Goal: Task Accomplishment & Management: Use online tool/utility

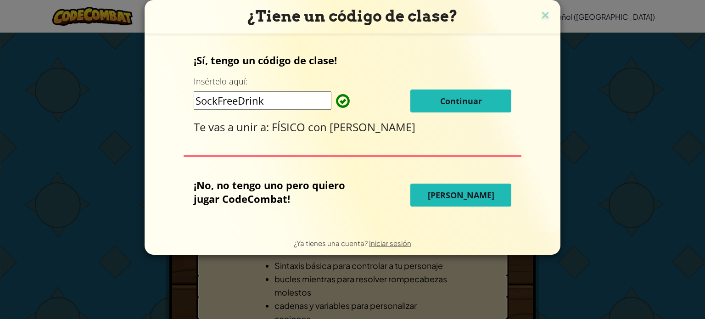
click at [246, 101] on input "SockFreeDrink" at bounding box center [263, 100] width 138 height 18
click at [278, 95] on input "SockFreeDrink" at bounding box center [263, 100] width 138 height 18
click at [424, 102] on button "Continuar" at bounding box center [460, 100] width 101 height 23
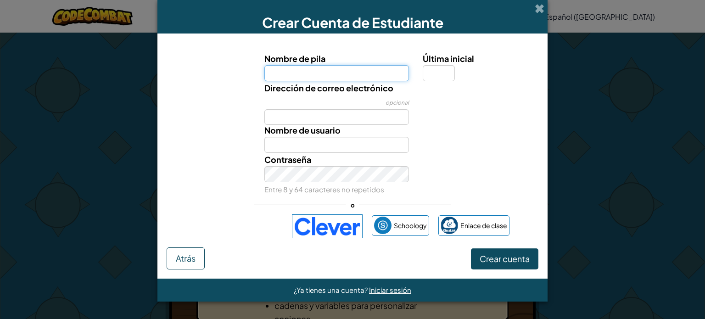
click at [344, 76] on input "Nombre de pila" at bounding box center [336, 73] width 145 height 16
type input "[PERSON_NAME]"
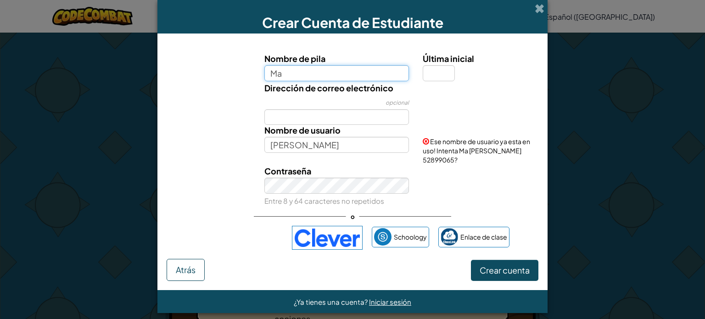
type input "M"
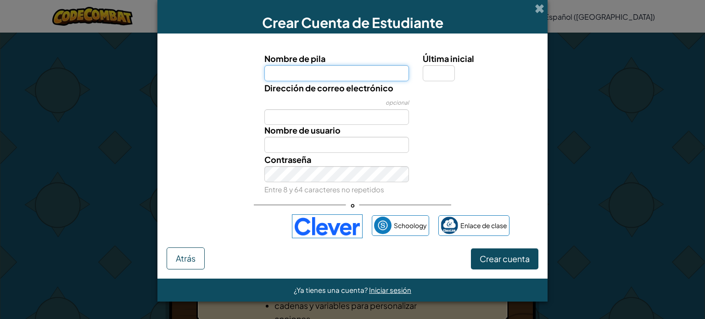
click at [369, 74] on input "Nombre de pila" at bounding box center [336, 73] width 145 height 16
type input "[PERSON_NAME]"
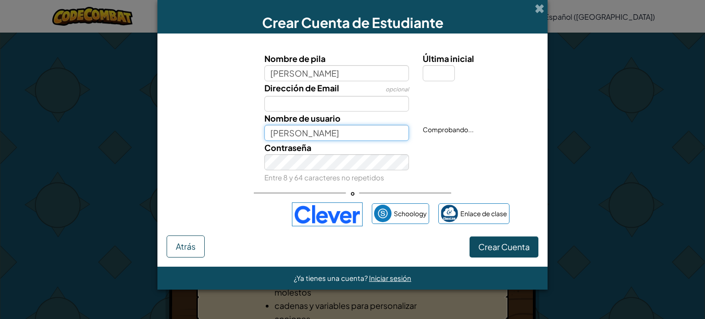
click at [325, 141] on input "[PERSON_NAME]" at bounding box center [336, 133] width 145 height 16
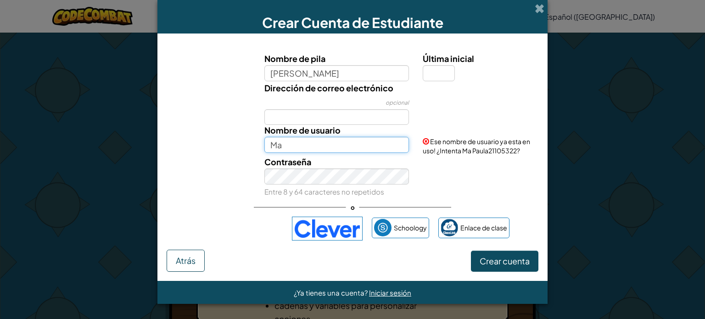
type input "M"
type input "MaPaula"
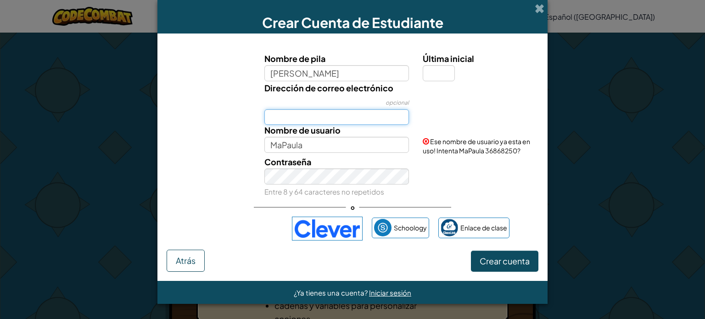
click at [299, 121] on input "Dirección de correo electrónico" at bounding box center [336, 117] width 145 height 16
type input "[EMAIL_ADDRESS][DOMAIN_NAME]"
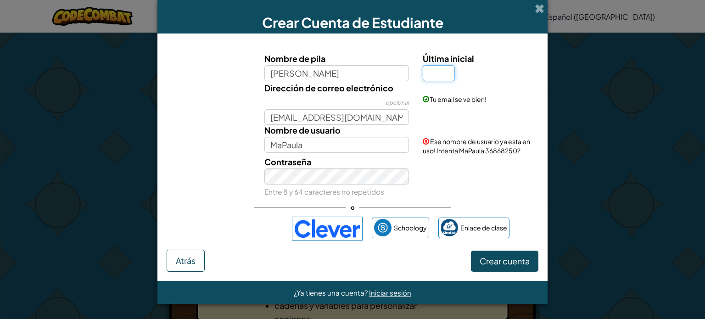
click at [444, 77] on input "Última inicial" at bounding box center [438, 73] width 32 height 16
type input "A"
type input "a"
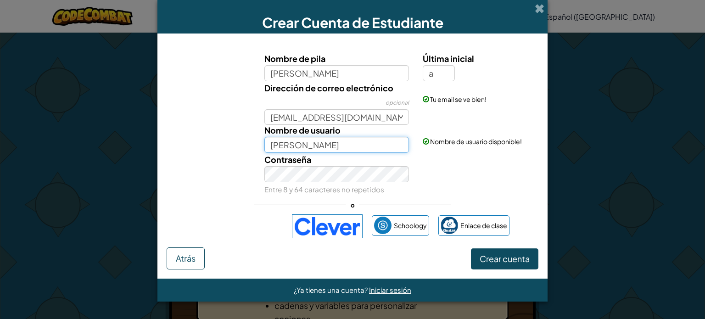
click at [354, 151] on input "[PERSON_NAME]" at bounding box center [336, 145] width 145 height 16
click at [473, 174] on div "Contraseña Entre 8 y 64 caracteres no repetidos" at bounding box center [352, 174] width 381 height 43
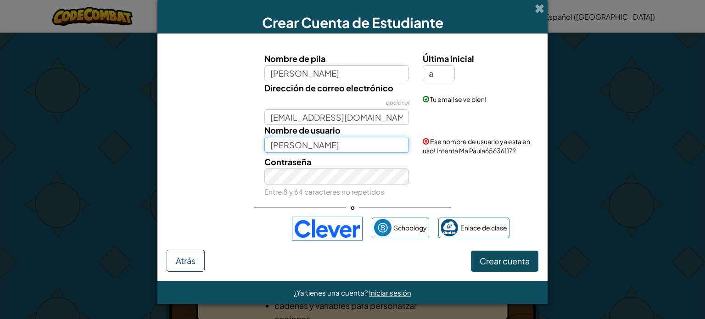
click at [369, 143] on input "Ma Paula" at bounding box center [336, 145] width 145 height 16
type input "[PERSON_NAME]"
click at [411, 163] on div "Contraseña Entre 8 y 64 caracteres no repetidos" at bounding box center [336, 176] width 159 height 43
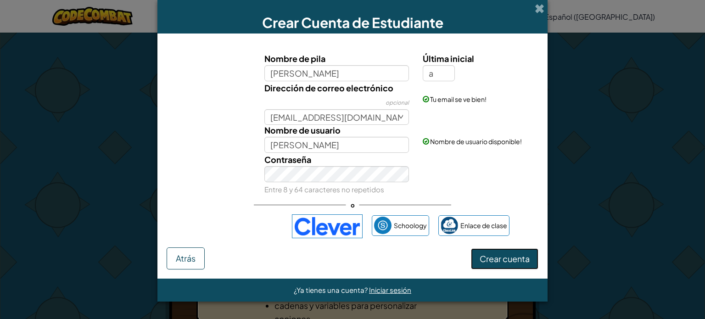
click at [486, 262] on font "Crear cuenta" at bounding box center [504, 258] width 50 height 11
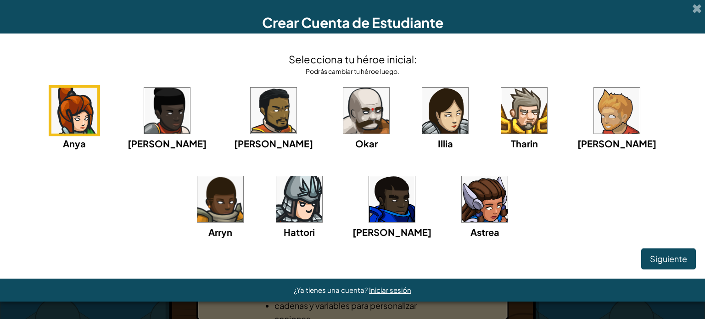
click at [461, 200] on img at bounding box center [484, 199] width 46 height 46
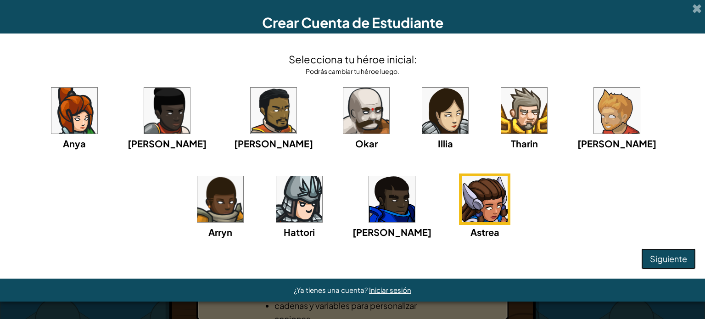
click at [654, 261] on font "Siguiente" at bounding box center [668, 258] width 37 height 11
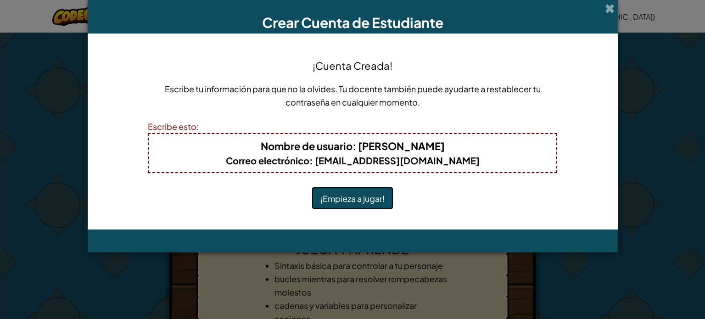
click at [367, 203] on button "¡Empieza a jugar!" at bounding box center [352, 198] width 82 height 22
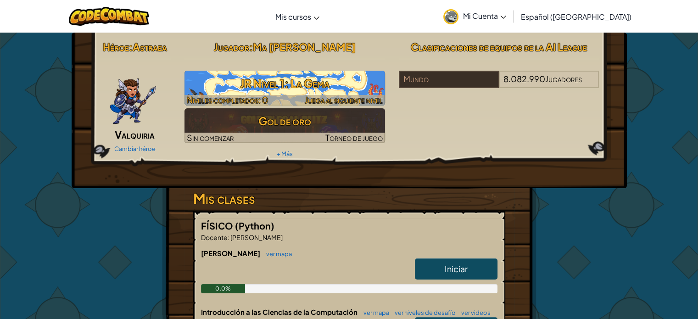
click at [270, 80] on font "JR Nivel 1: La Gema" at bounding box center [284, 83] width 89 height 14
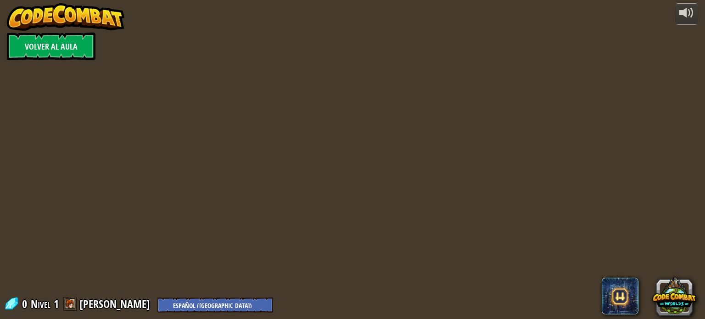
select select "es-419"
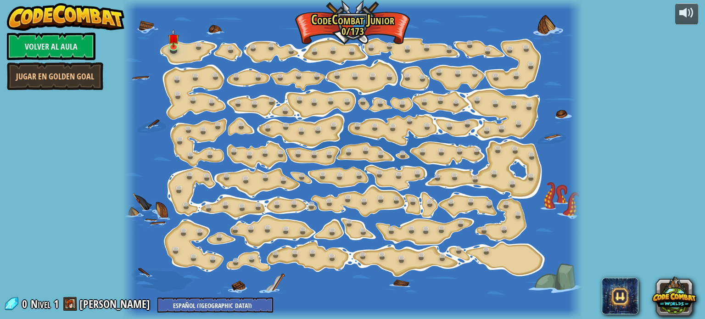
select select "es-419"
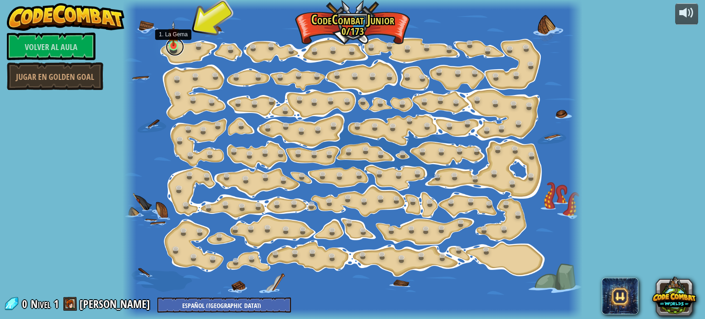
click at [174, 49] on link at bounding box center [175, 47] width 18 height 18
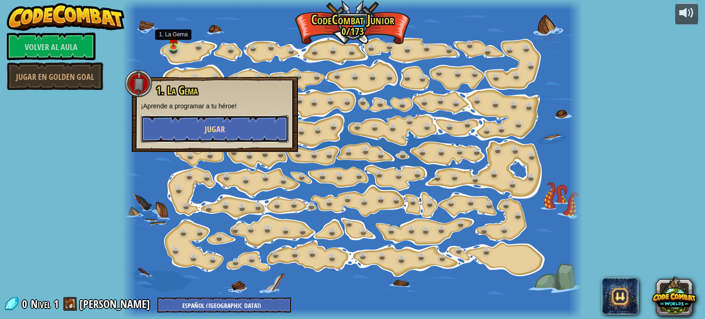
click at [206, 127] on font "Jugar" at bounding box center [215, 128] width 20 height 11
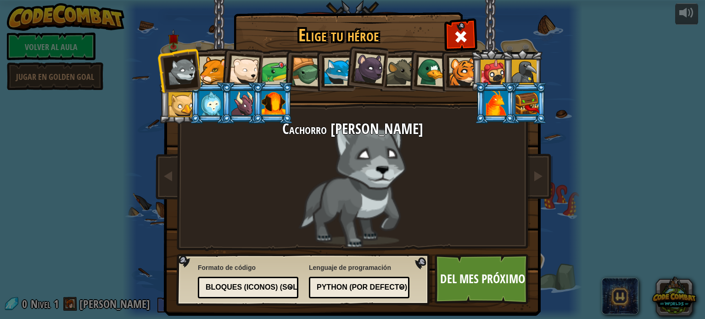
click at [240, 78] on div at bounding box center [244, 71] width 30 height 30
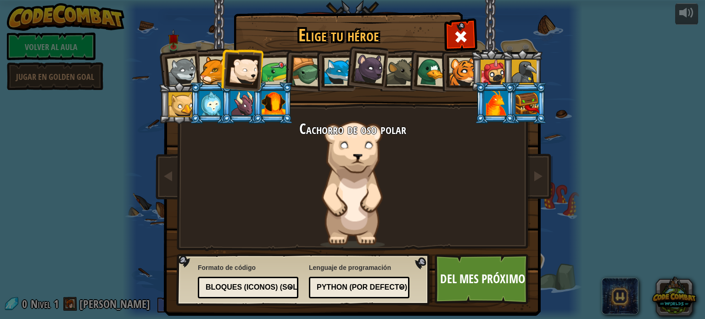
click at [366, 64] on div at bounding box center [369, 68] width 31 height 31
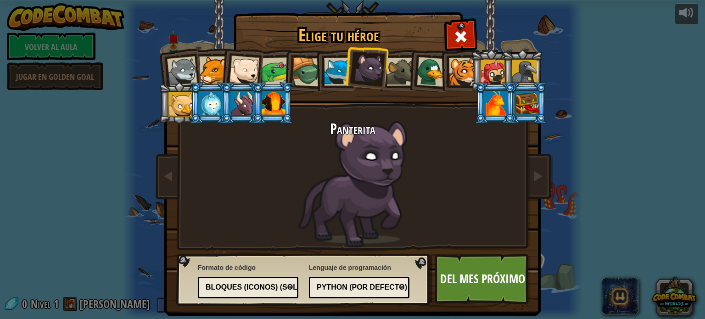
click at [239, 70] on div at bounding box center [244, 71] width 30 height 30
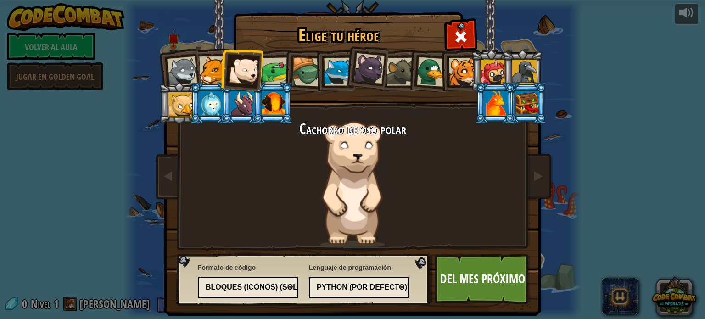
click at [187, 63] on div at bounding box center [182, 71] width 30 height 30
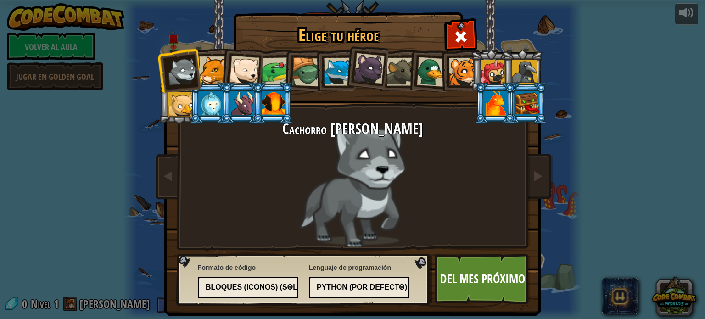
click at [210, 63] on div at bounding box center [213, 70] width 28 height 28
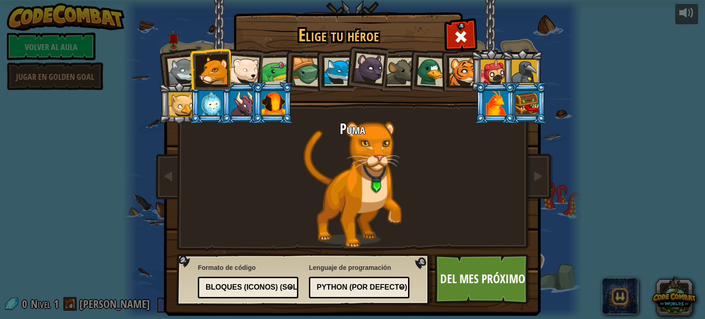
click at [272, 69] on div at bounding box center [275, 71] width 28 height 28
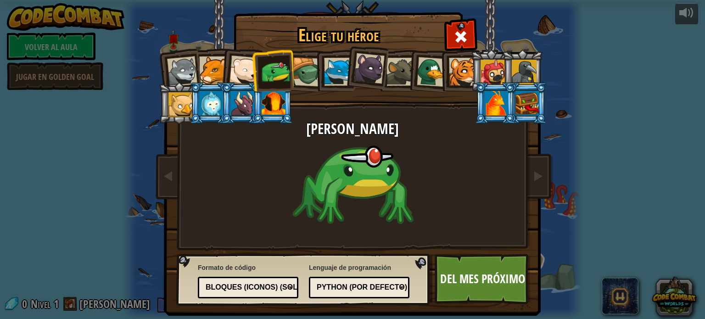
click at [490, 91] on div at bounding box center [496, 103] width 24 height 25
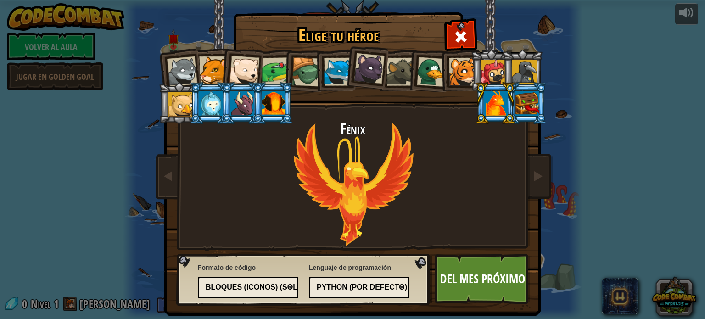
click at [522, 104] on div at bounding box center [527, 103] width 24 height 25
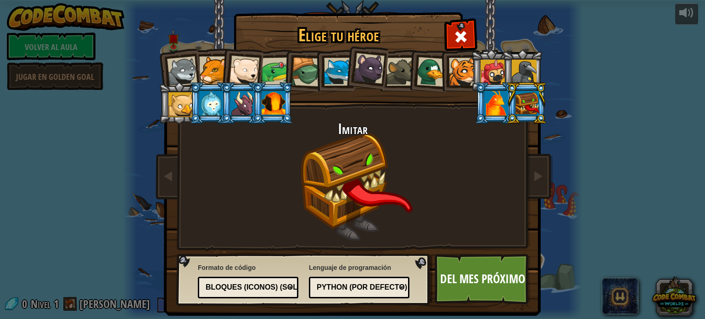
click at [517, 70] on div at bounding box center [523, 72] width 25 height 25
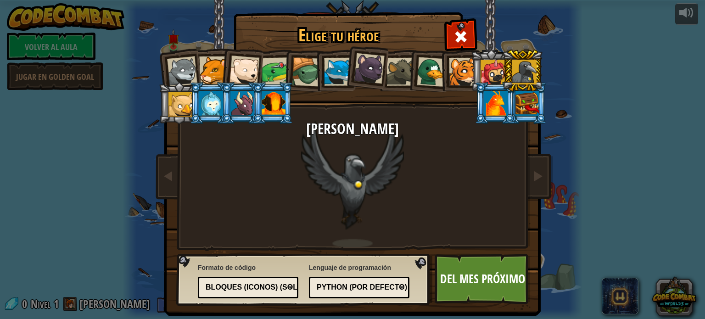
click at [491, 70] on div at bounding box center [492, 72] width 25 height 25
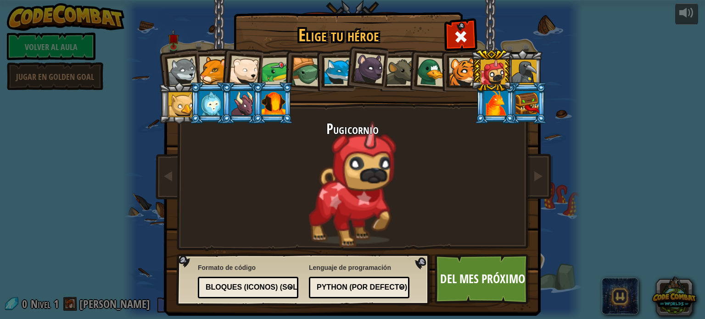
click at [358, 72] on div at bounding box center [369, 68] width 31 height 31
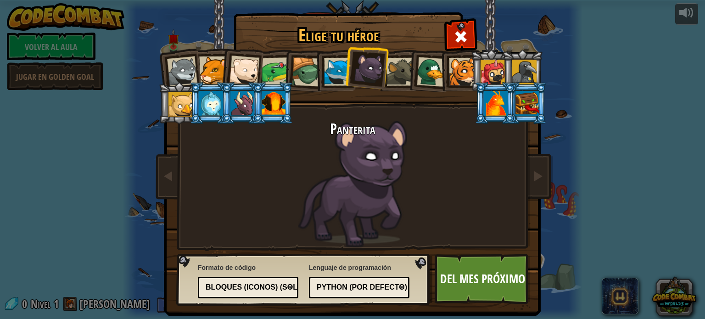
click at [248, 64] on div at bounding box center [244, 71] width 30 height 30
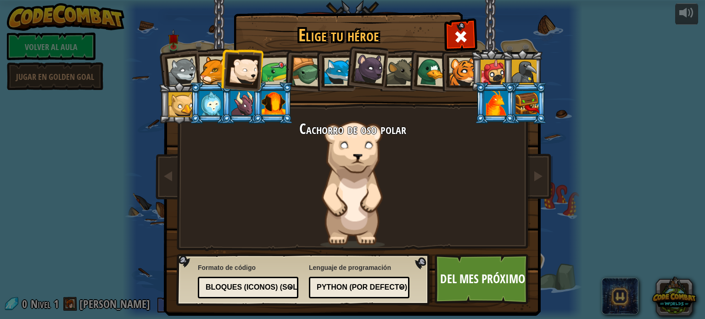
click at [191, 71] on div at bounding box center [182, 71] width 30 height 30
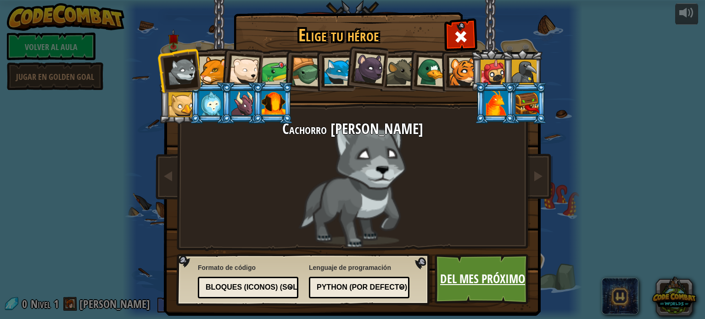
click at [466, 260] on link "Del mes próximo" at bounding box center [482, 279] width 96 height 50
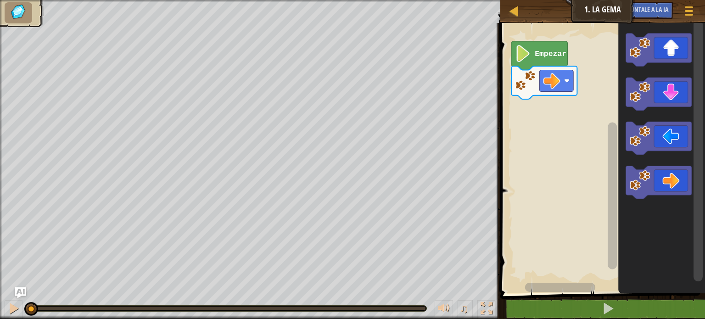
click at [524, 56] on image "Espacio de trabajo de Blockly" at bounding box center [523, 53] width 16 height 17
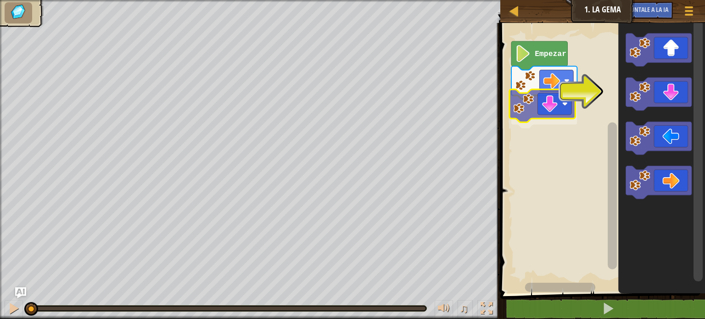
click at [535, 111] on div "Empezar" at bounding box center [600, 155] width 207 height 275
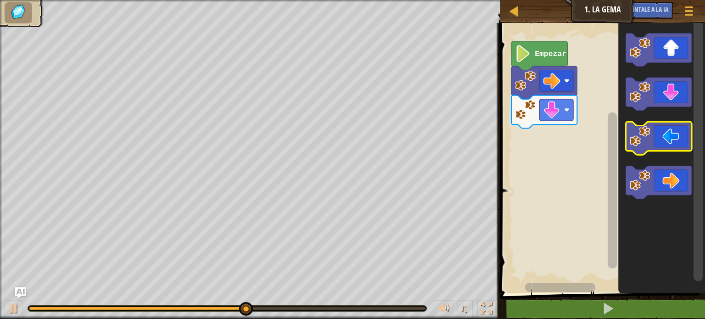
click at [640, 127] on image "Espacio de trabajo de Blockly" at bounding box center [639, 136] width 21 height 21
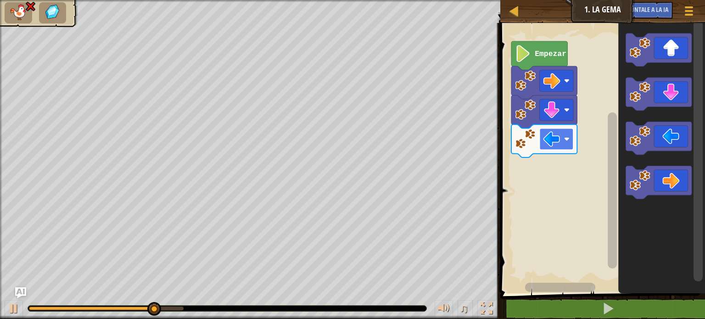
click at [562, 143] on rect "Espacio de trabajo de Blockly" at bounding box center [556, 139] width 34 height 22
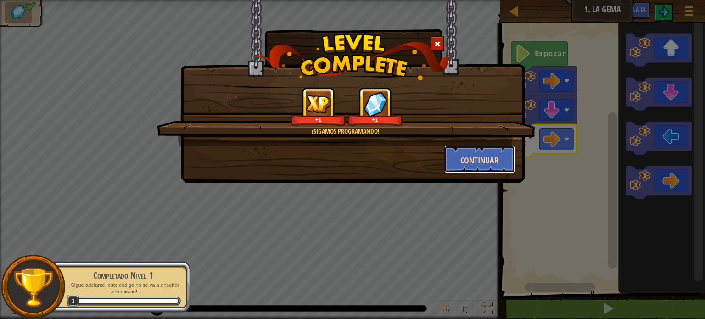
click at [488, 162] on font "Continuar" at bounding box center [479, 160] width 38 height 11
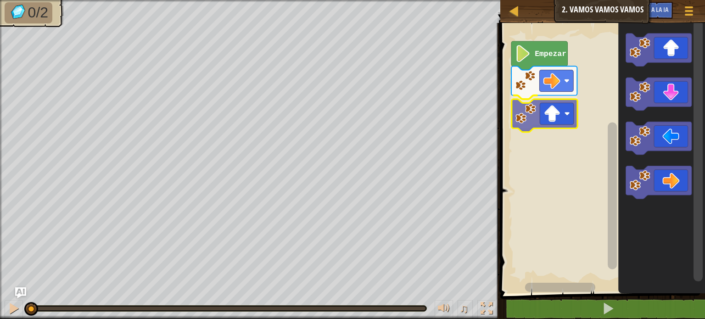
click at [517, 121] on div "Empezar" at bounding box center [600, 155] width 207 height 275
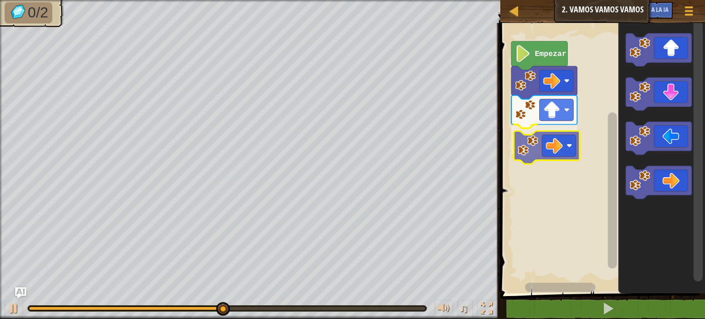
click at [523, 143] on div "Empezar" at bounding box center [600, 155] width 207 height 275
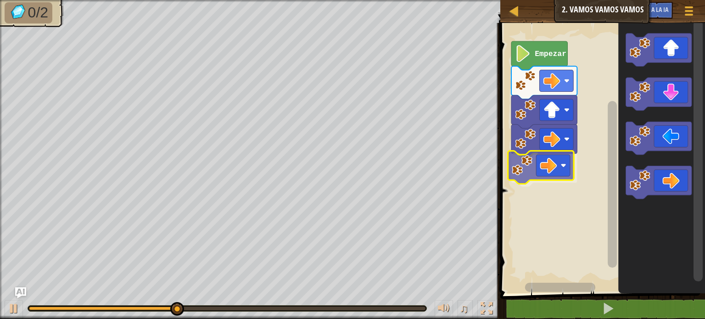
click at [521, 172] on div "Empezar" at bounding box center [600, 155] width 207 height 275
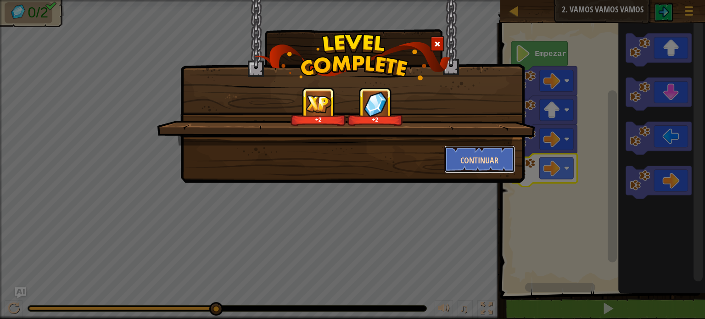
click at [496, 154] on font "Continuar" at bounding box center [479, 159] width 38 height 11
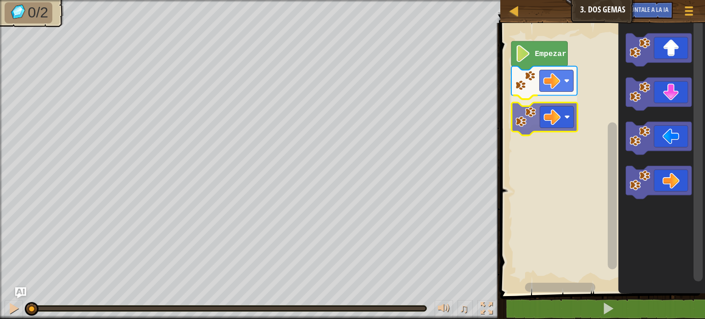
click at [517, 109] on div "Empezar" at bounding box center [600, 155] width 207 height 275
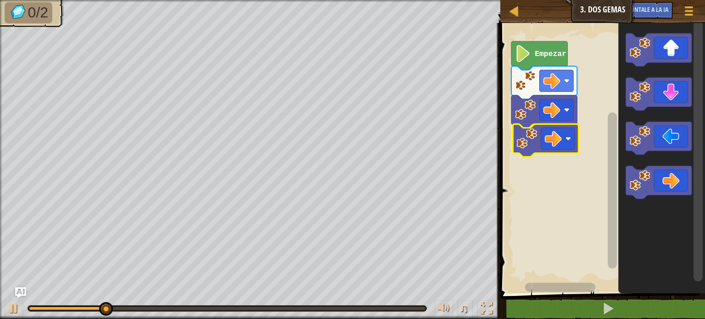
click at [519, 146] on div "Empezar" at bounding box center [600, 155] width 207 height 275
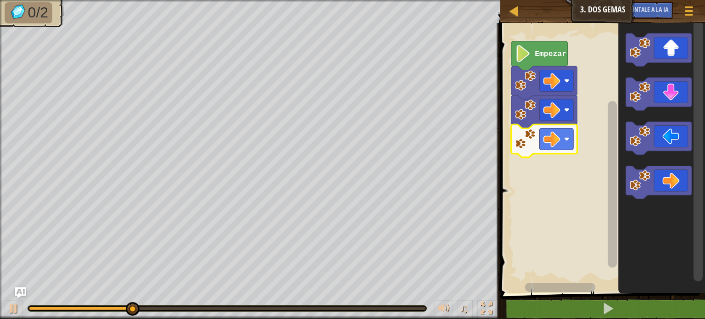
click at [527, 56] on image "Espacio de trabajo de Blockly" at bounding box center [523, 53] width 16 height 17
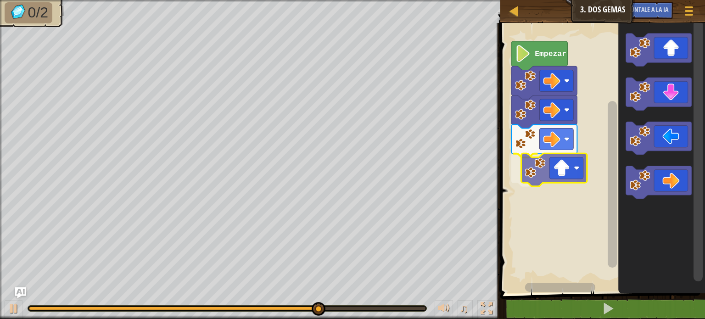
click at [539, 173] on div "Empezar" at bounding box center [600, 155] width 207 height 275
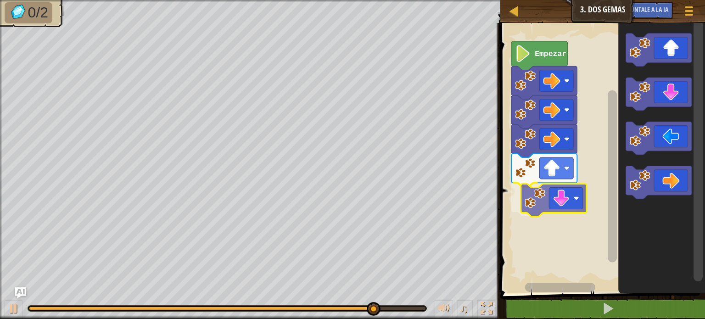
click at [543, 199] on div "Empezar" at bounding box center [600, 155] width 207 height 275
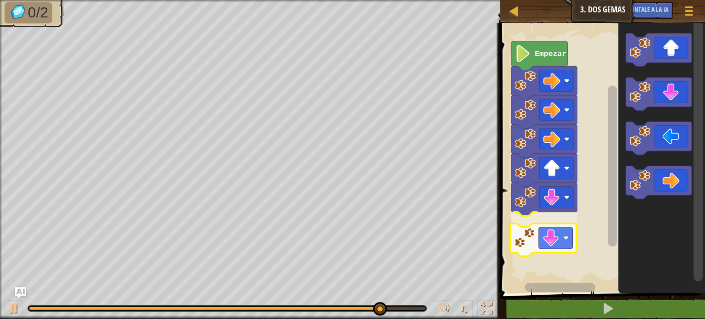
click at [535, 248] on div "Empezar" at bounding box center [600, 155] width 207 height 275
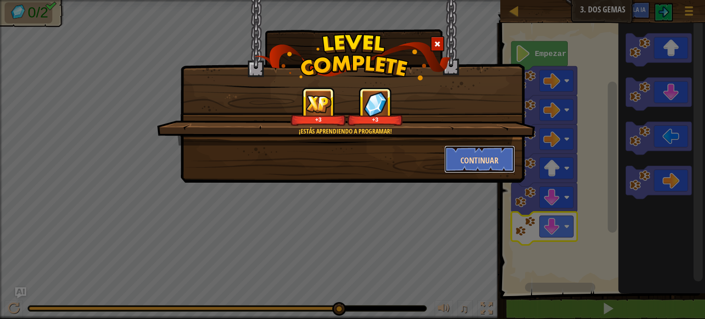
click at [495, 169] on button "Continuar" at bounding box center [479, 159] width 71 height 28
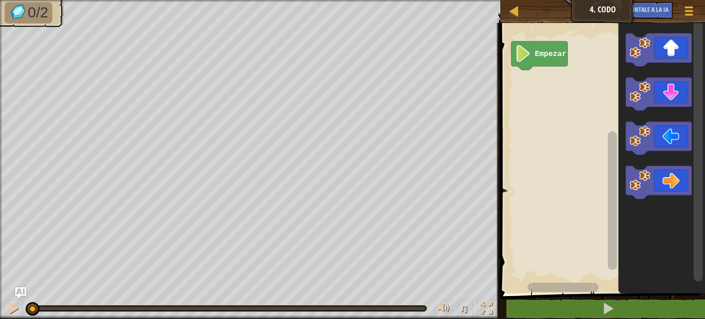
click at [525, 61] on image "Espacio de trabajo de Blockly" at bounding box center [523, 53] width 16 height 17
click at [549, 60] on icon "Espacio de trabajo de Blockly" at bounding box center [539, 55] width 56 height 28
click at [524, 56] on image "Espacio de trabajo de Blockly" at bounding box center [523, 53] width 16 height 17
click at [539, 89] on div "Empezar" at bounding box center [600, 155] width 207 height 275
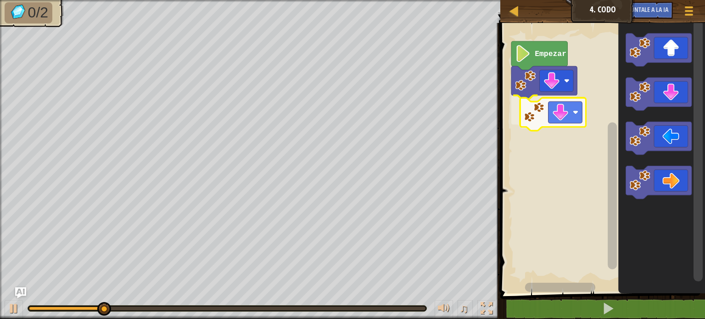
click at [535, 122] on div "Empezar" at bounding box center [600, 155] width 207 height 275
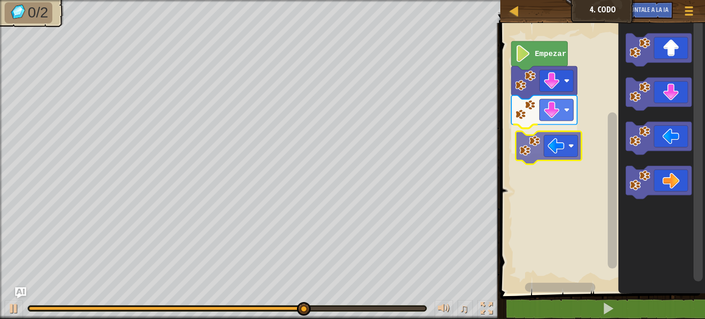
click at [555, 144] on div "Empezar" at bounding box center [600, 155] width 207 height 275
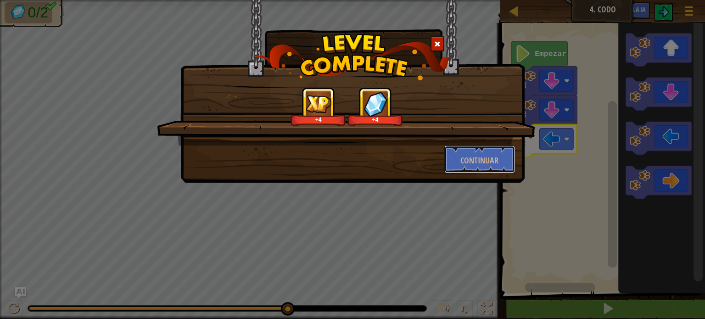
click at [495, 155] on font "Continuar" at bounding box center [479, 160] width 38 height 11
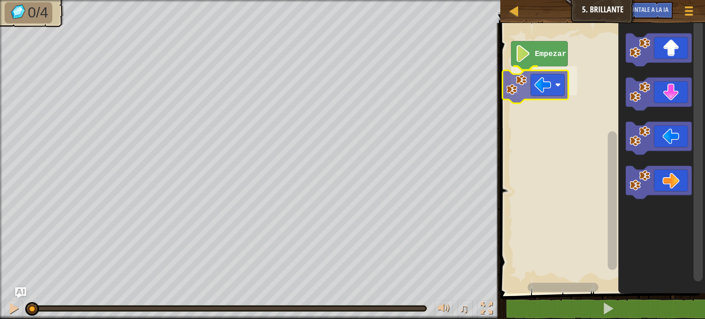
click at [512, 84] on div "Empezar" at bounding box center [600, 155] width 207 height 275
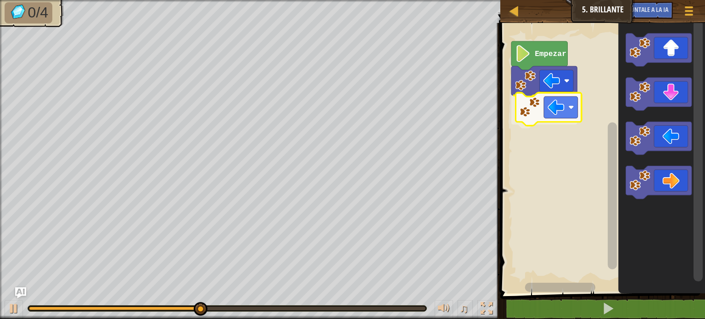
click at [523, 108] on div "Empezar" at bounding box center [600, 155] width 207 height 275
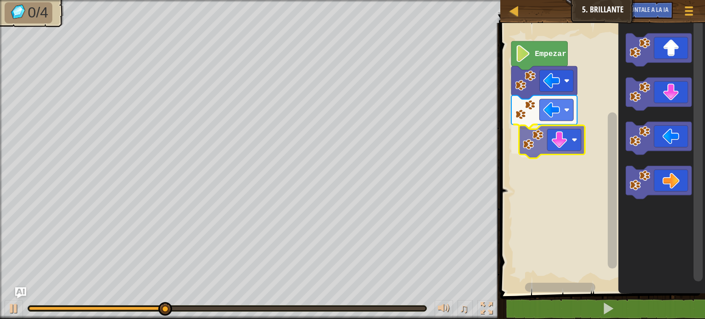
click at [565, 146] on div "Empezar" at bounding box center [600, 155] width 207 height 275
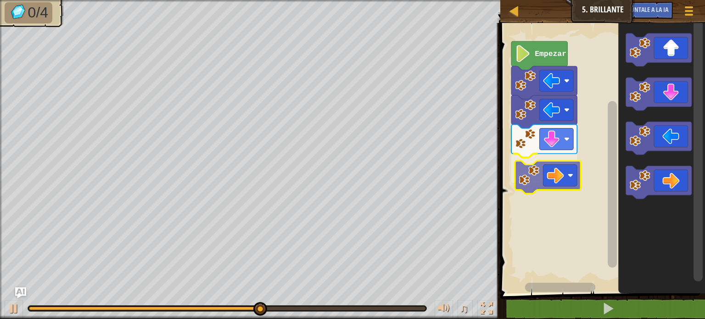
click at [534, 169] on div "Empezar" at bounding box center [600, 155] width 207 height 275
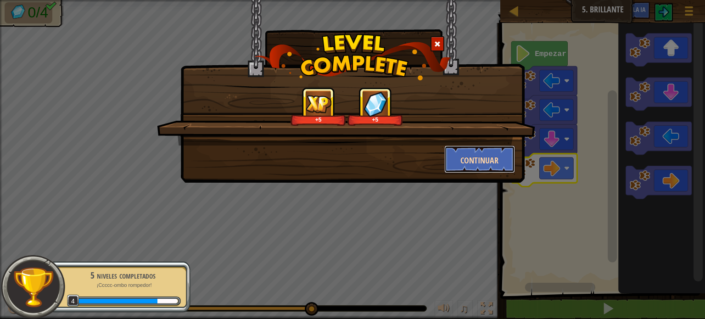
click at [473, 164] on font "Continuar" at bounding box center [479, 160] width 38 height 11
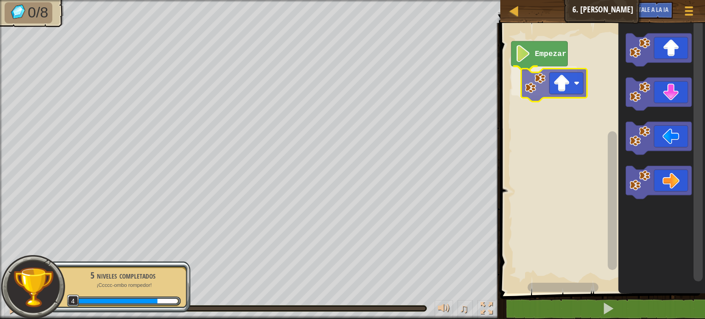
click at [539, 91] on div "Empezar" at bounding box center [600, 155] width 207 height 275
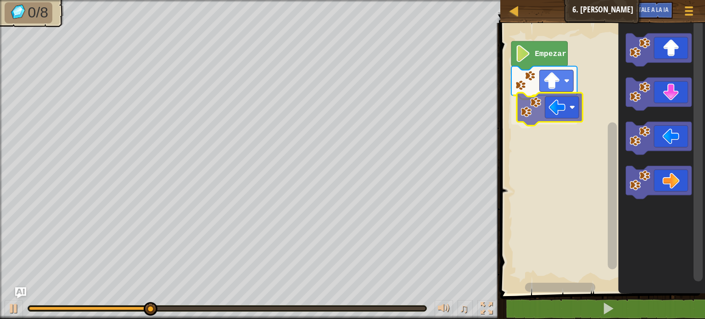
click at [526, 119] on div "Empezar" at bounding box center [600, 155] width 207 height 275
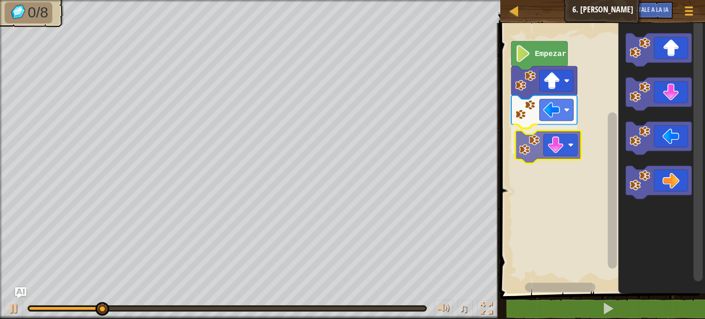
click at [517, 147] on div "Empezar" at bounding box center [600, 155] width 207 height 275
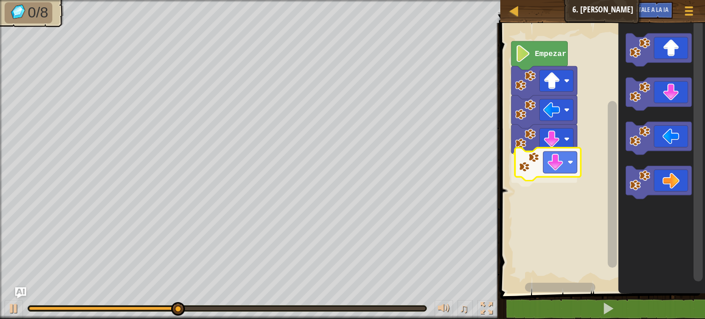
click at [519, 167] on div "Empezar" at bounding box center [600, 155] width 207 height 275
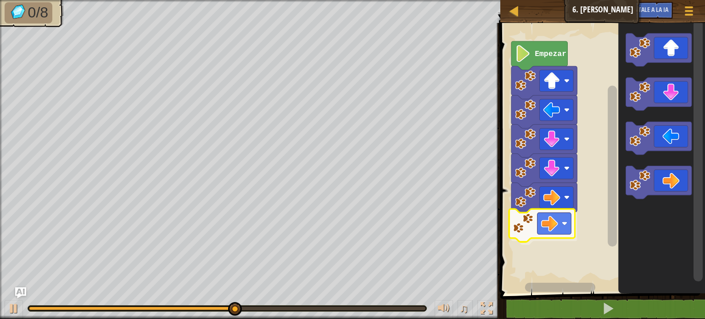
click at [542, 229] on div "Empezar" at bounding box center [600, 155] width 207 height 275
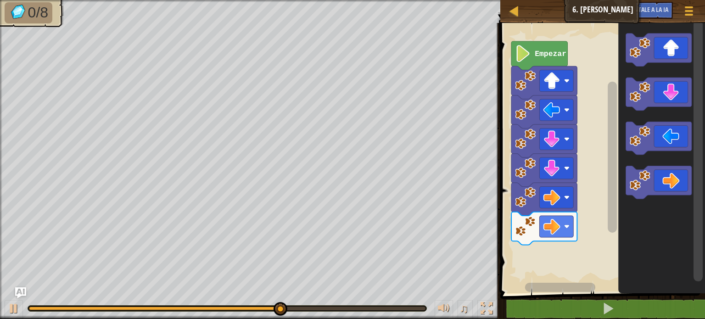
click at [588, 227] on div "Empezar" at bounding box center [600, 155] width 207 height 275
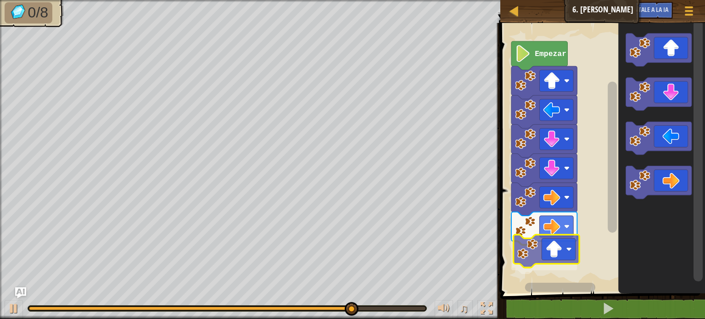
click at [538, 258] on div "Empezar" at bounding box center [600, 155] width 207 height 275
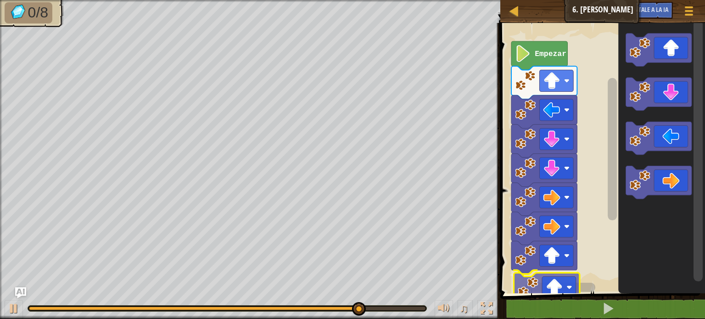
click at [536, 294] on div "1 [DEMOGRAPHIC_DATA] XXXXXXXXXXXXXXXXXXXXXXXXXXXXXXXXXXXXXXXXXXXXXXXXXXXXXXXXXX…" at bounding box center [600, 193] width 207 height 330
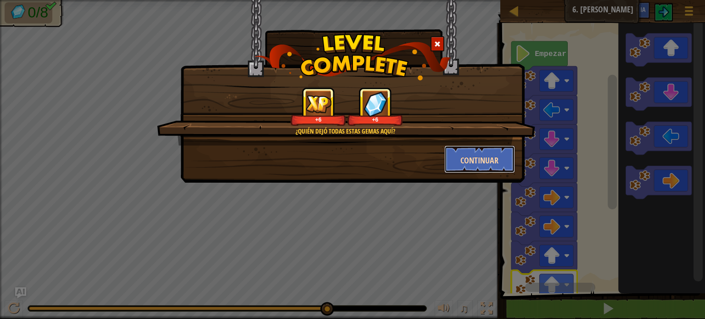
click at [498, 167] on button "Continuar" at bounding box center [479, 159] width 71 height 28
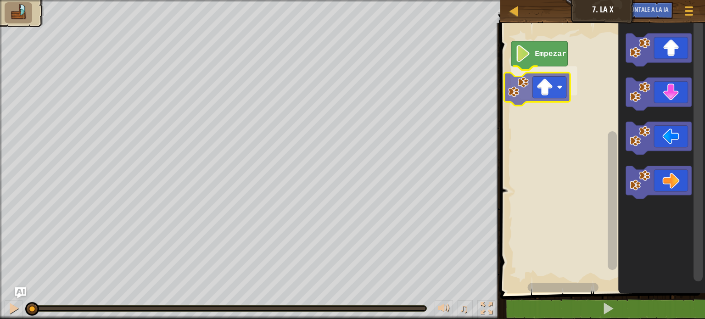
click at [523, 95] on div "Empezar" at bounding box center [600, 155] width 207 height 275
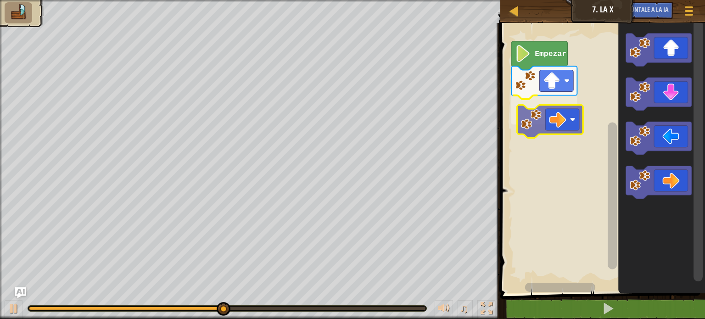
click at [523, 116] on div "Empezar" at bounding box center [600, 155] width 207 height 275
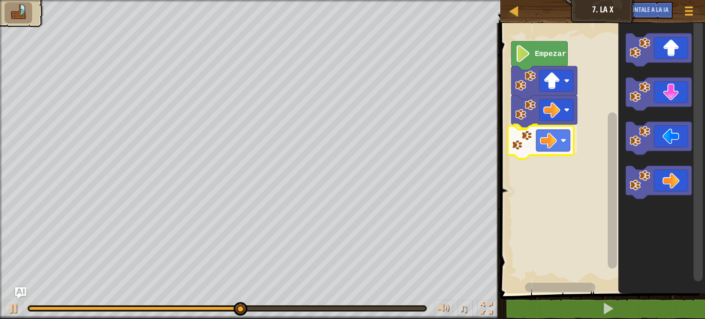
click at [537, 142] on div "Empezar" at bounding box center [600, 155] width 207 height 275
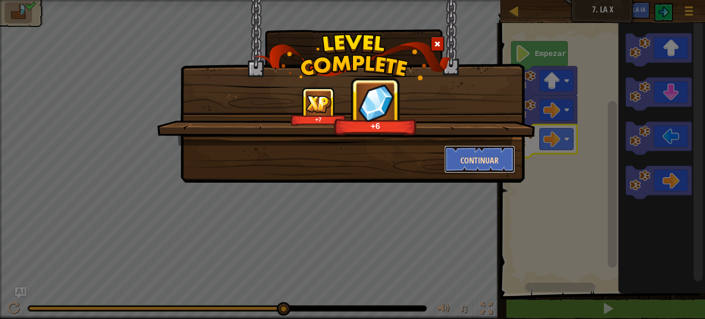
click at [491, 166] on button "Continuar" at bounding box center [479, 159] width 71 height 28
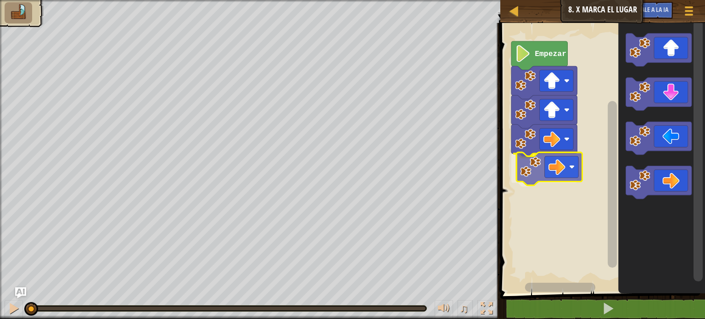
click at [522, 170] on div "Empezar" at bounding box center [600, 155] width 207 height 275
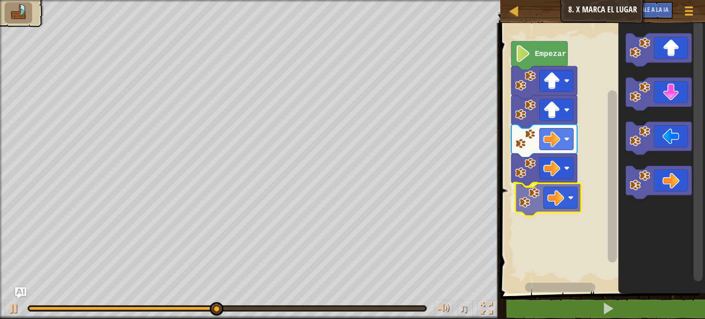
click at [540, 203] on div "Empezar" at bounding box center [600, 155] width 207 height 275
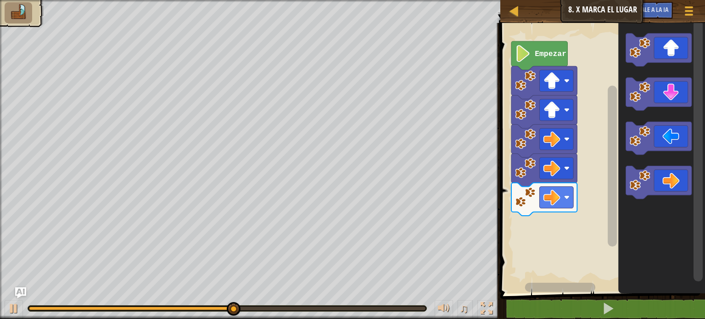
click at [569, 244] on div "Empezar" at bounding box center [600, 155] width 207 height 275
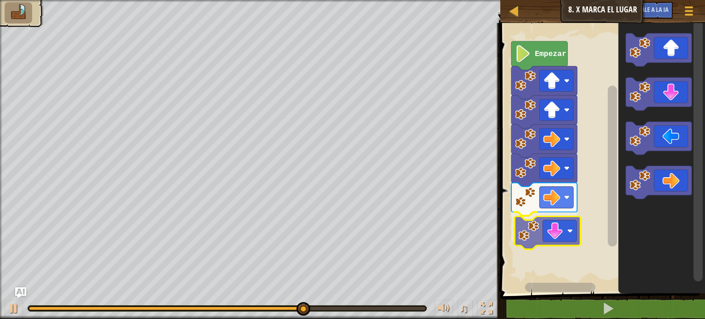
click at [534, 227] on div "Empezar" at bounding box center [600, 155] width 207 height 275
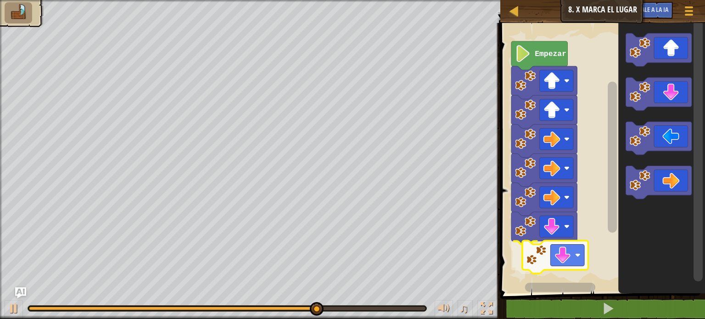
click at [526, 262] on div "Empezar" at bounding box center [600, 155] width 207 height 275
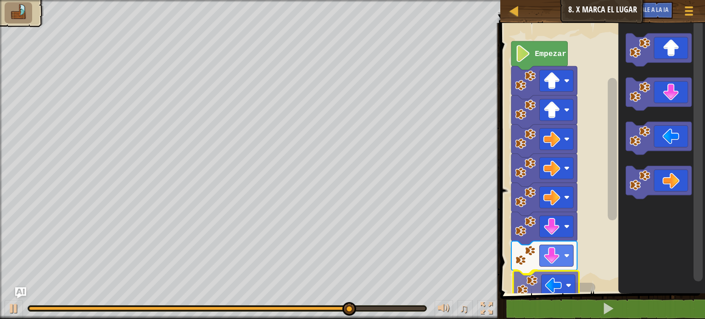
click at [518, 289] on div "Empezar" at bounding box center [600, 155] width 207 height 275
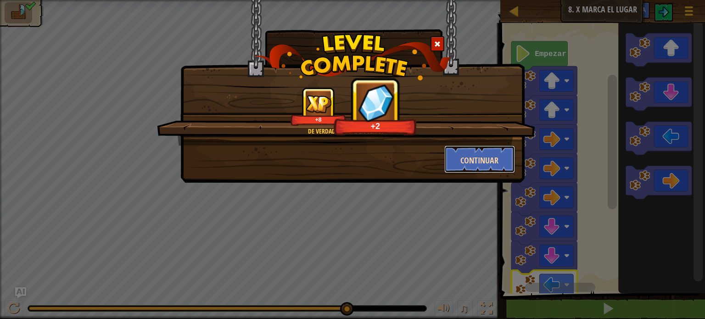
click at [487, 157] on font "Continuar" at bounding box center [479, 160] width 38 height 11
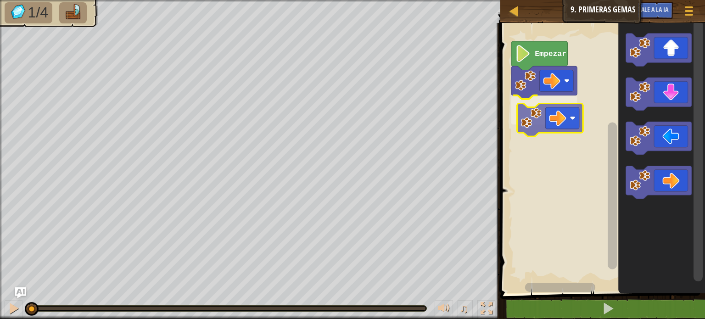
click at [534, 106] on div "Empezar" at bounding box center [600, 155] width 207 height 275
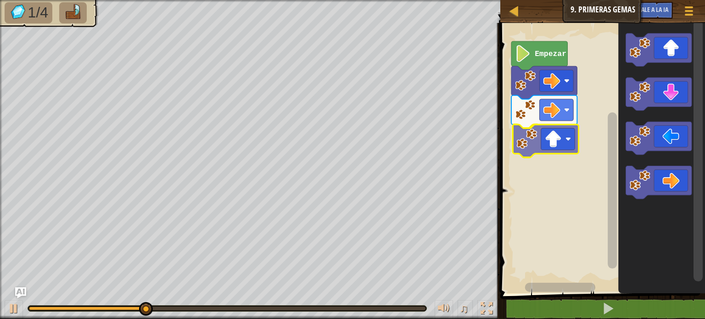
click at [528, 152] on div "Empezar" at bounding box center [600, 155] width 207 height 275
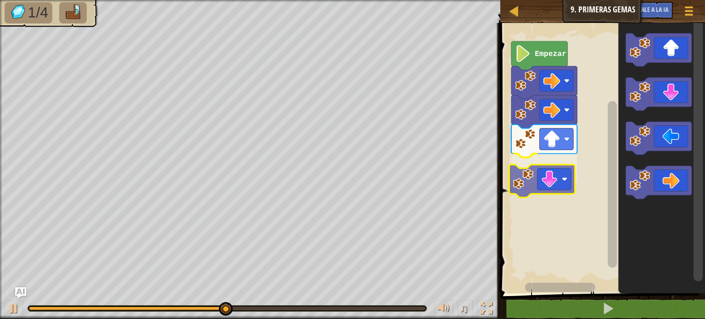
click at [523, 178] on div "Empezar" at bounding box center [600, 155] width 207 height 275
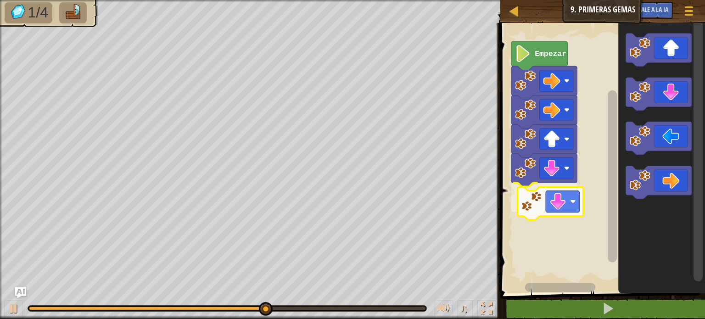
click at [537, 205] on div "Empezar" at bounding box center [600, 155] width 207 height 275
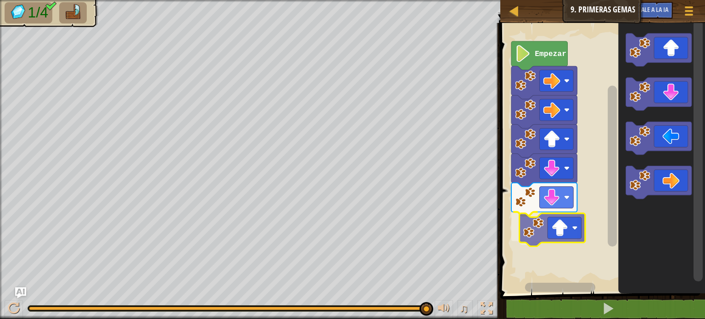
click at [533, 233] on div "Empezar" at bounding box center [600, 155] width 207 height 275
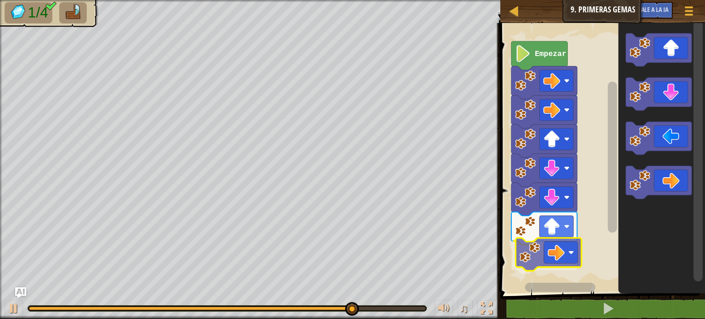
click at [526, 256] on div "Empezar" at bounding box center [600, 155] width 207 height 275
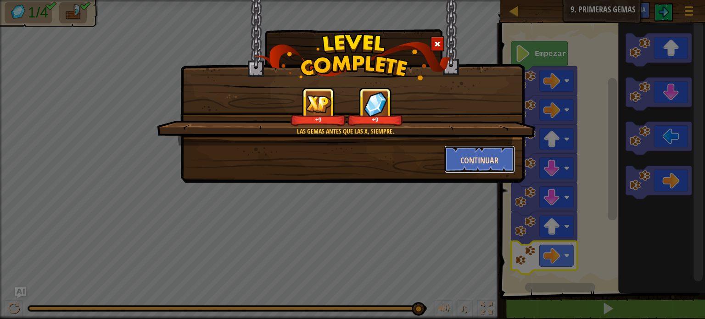
click at [503, 159] on button "Continuar" at bounding box center [479, 159] width 71 height 28
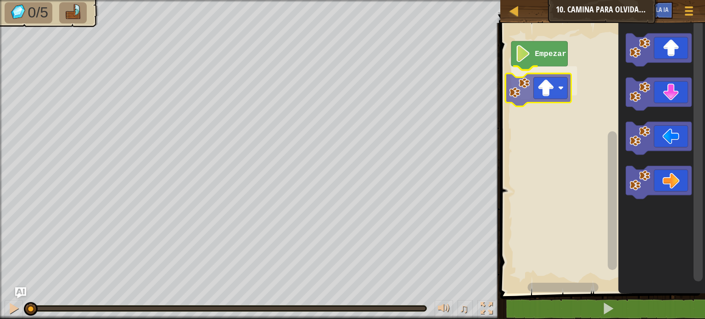
click at [543, 78] on div "Empezar" at bounding box center [600, 155] width 207 height 275
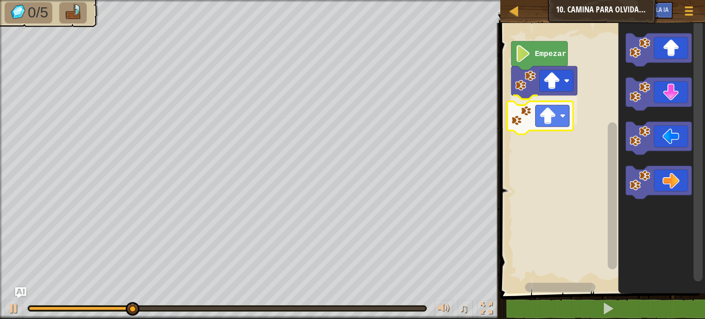
click at [517, 117] on div "Empezar" at bounding box center [600, 155] width 207 height 275
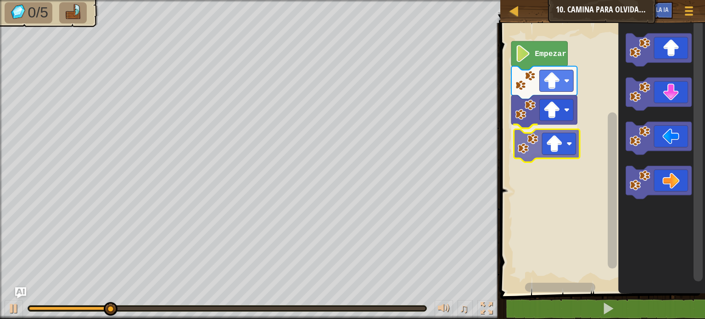
click at [534, 154] on div "Empezar" at bounding box center [600, 155] width 207 height 275
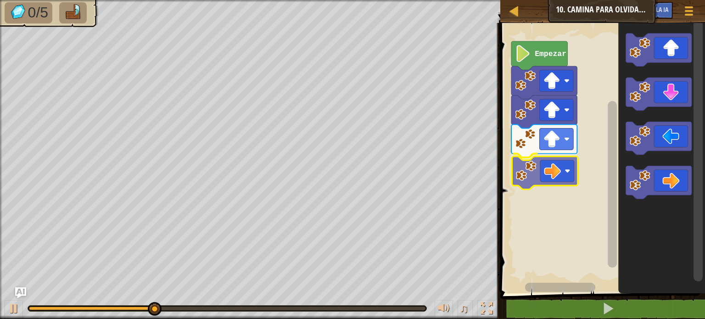
click at [524, 174] on div "Empezar" at bounding box center [600, 155] width 207 height 275
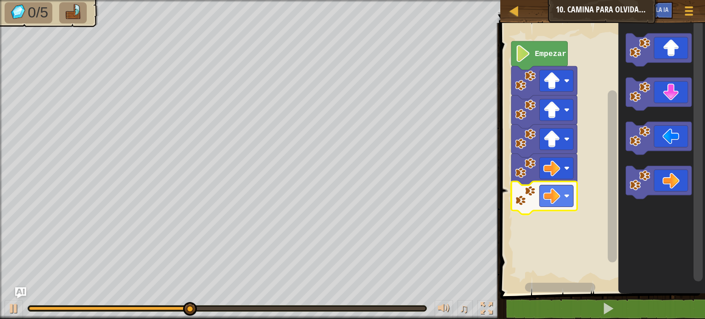
click at [522, 203] on div "Empezar" at bounding box center [600, 155] width 207 height 275
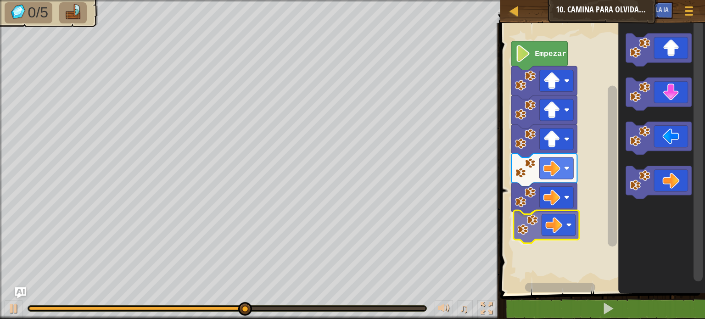
click at [520, 233] on div "Empezar" at bounding box center [600, 155] width 207 height 275
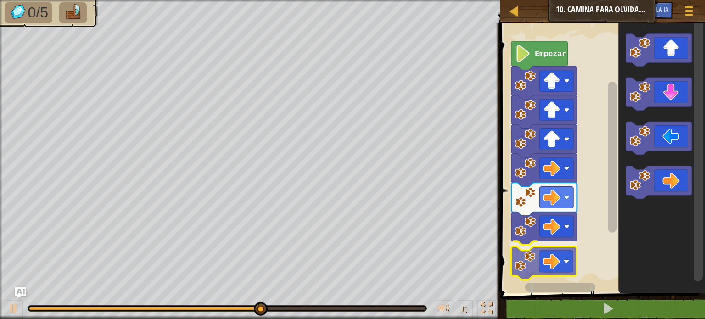
click at [538, 264] on div "Empezar" at bounding box center [600, 155] width 207 height 275
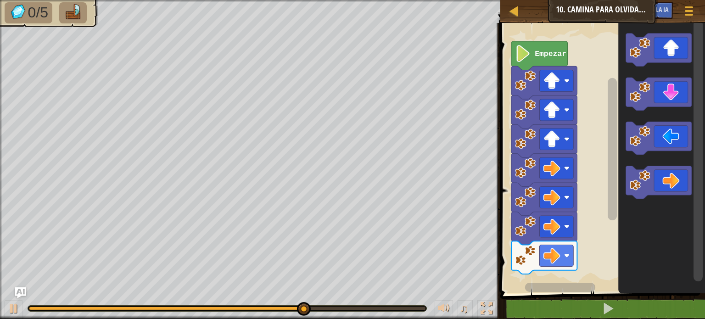
click at [594, 253] on div "Empezar" at bounding box center [600, 155] width 207 height 275
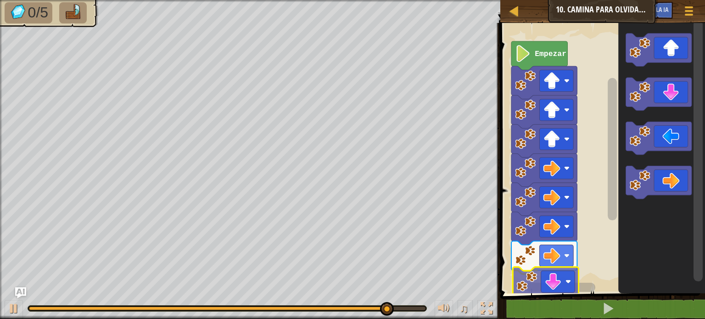
click at [528, 288] on div "Empezar" at bounding box center [600, 155] width 207 height 275
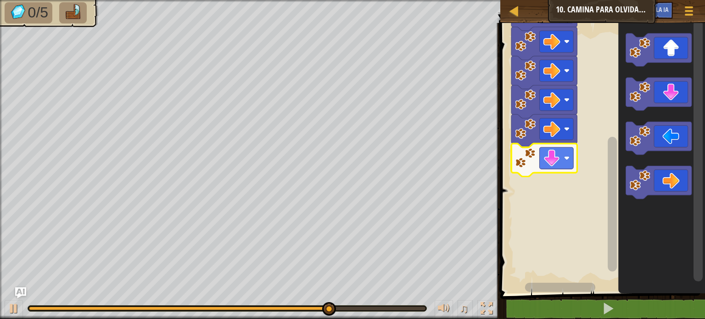
click at [614, 253] on rect "Espacio de trabajo de Blockly" at bounding box center [611, 204] width 9 height 134
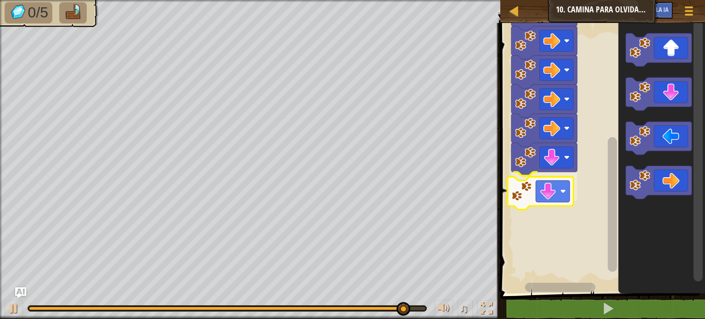
click at [529, 188] on div "Empezar" at bounding box center [600, 155] width 207 height 275
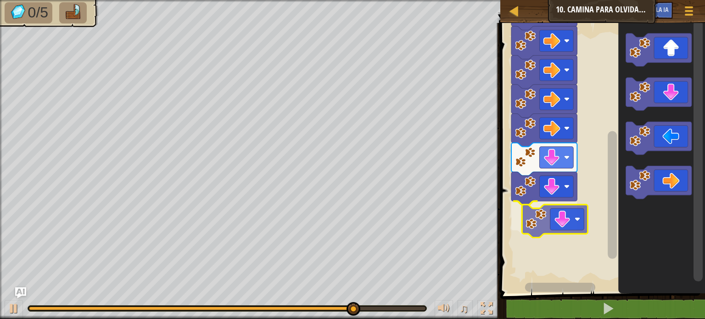
click at [528, 228] on div "Empezar" at bounding box center [600, 155] width 207 height 275
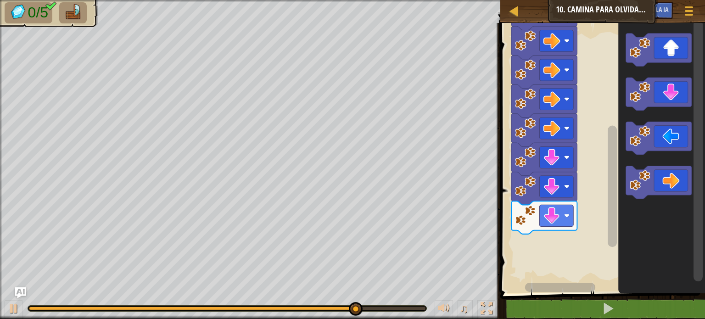
click at [608, 242] on div "Empezar" at bounding box center [600, 155] width 207 height 275
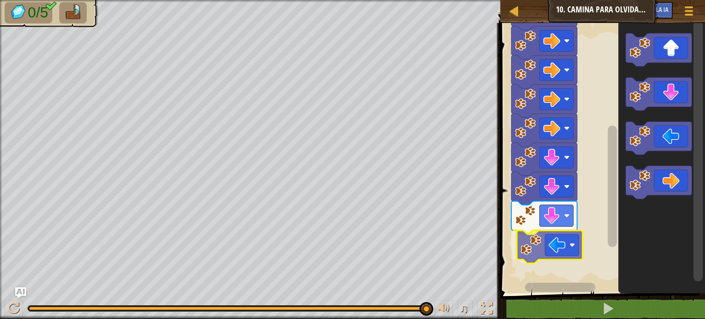
click at [534, 259] on div "Empezar" at bounding box center [600, 155] width 207 height 275
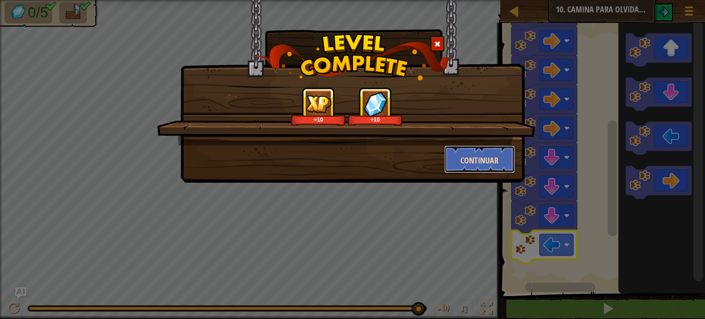
click at [476, 157] on font "Continuar" at bounding box center [479, 160] width 38 height 11
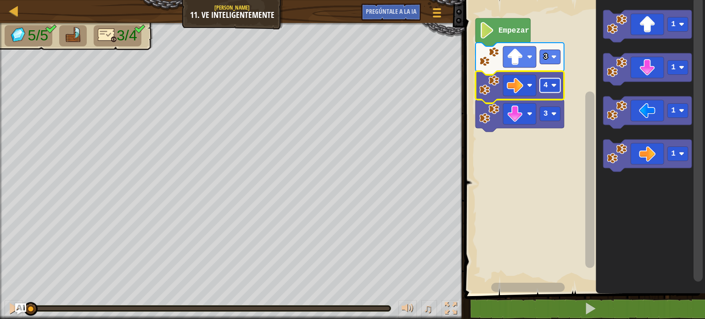
click at [554, 85] on image "Espacio de trabajo de Blockly" at bounding box center [554, 86] width 6 height 6
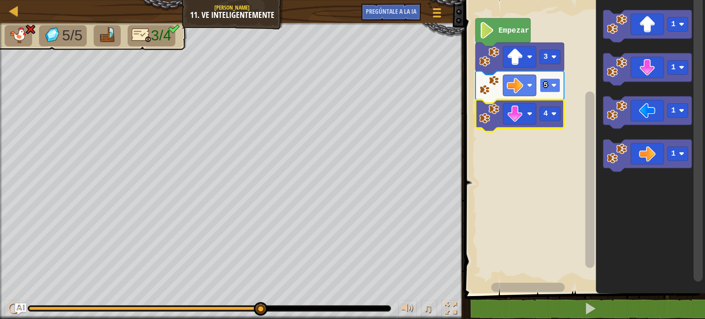
click at [552, 89] on rect "Espacio de trabajo de Blockly" at bounding box center [549, 85] width 21 height 14
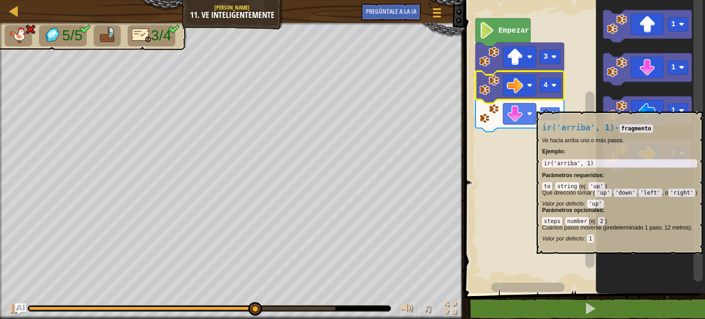
click at [541, 107] on rect "Espacio de trabajo de Blockly" at bounding box center [549, 114] width 21 height 14
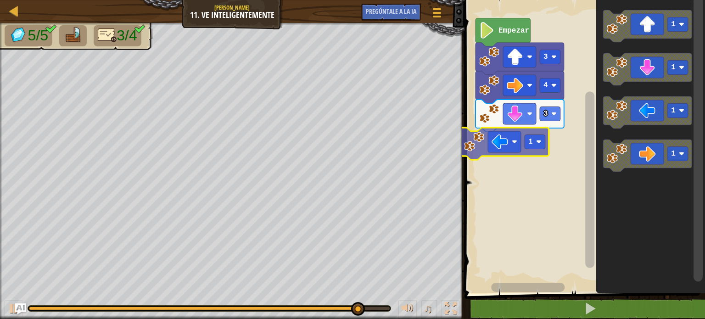
click at [494, 147] on div "Empezar 3 4 3 1 1 1 1 1 1" at bounding box center [582, 144] width 243 height 298
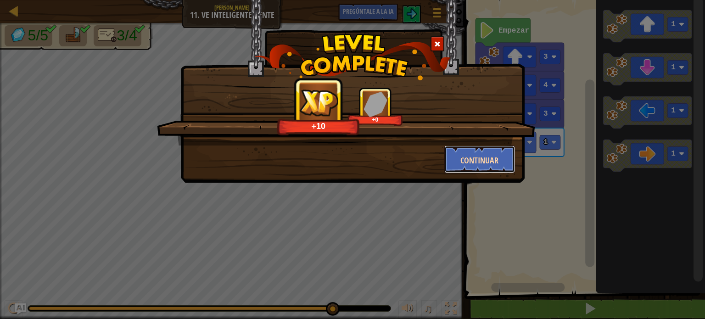
click at [475, 155] on font "Continuar" at bounding box center [479, 160] width 38 height 11
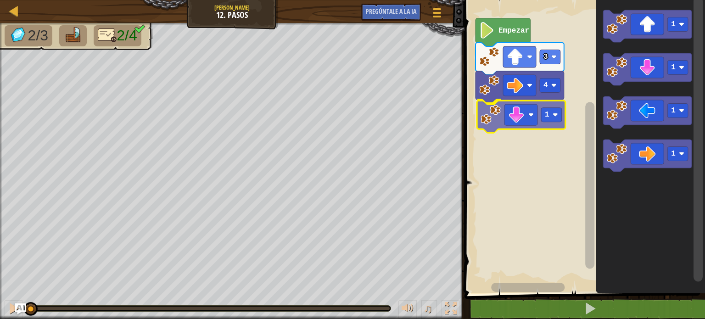
click at [497, 128] on div "4 1 3 Empezar 1 1 1 1 1" at bounding box center [582, 144] width 243 height 298
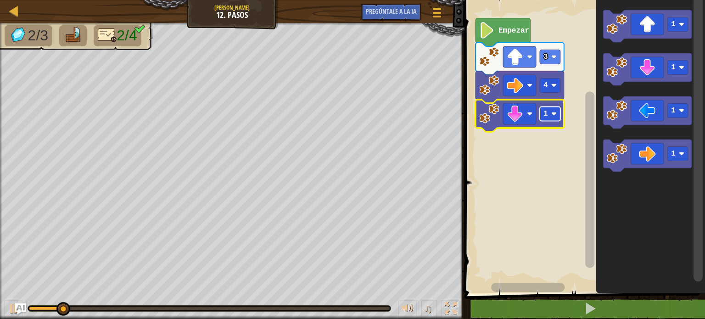
click at [550, 117] on rect "Espacio de trabajo de Blockly" at bounding box center [549, 114] width 21 height 14
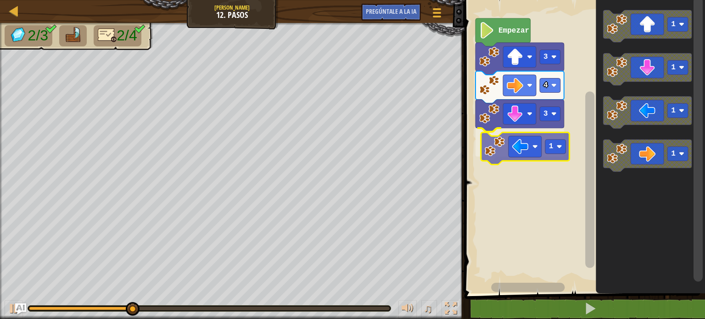
click at [503, 147] on div "Empezar 3 4 3 1 1 1 1 1 1" at bounding box center [582, 144] width 243 height 298
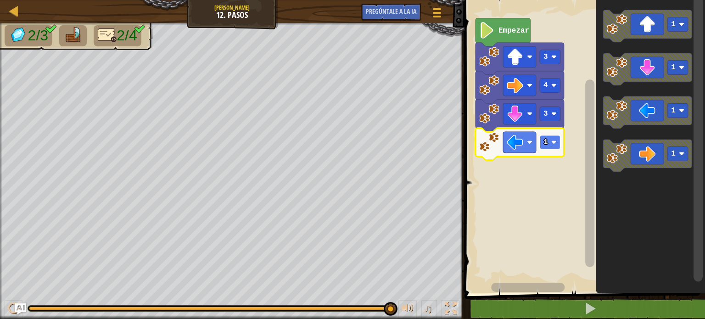
click at [547, 141] on rect "Espacio de trabajo de Blockly" at bounding box center [549, 142] width 21 height 14
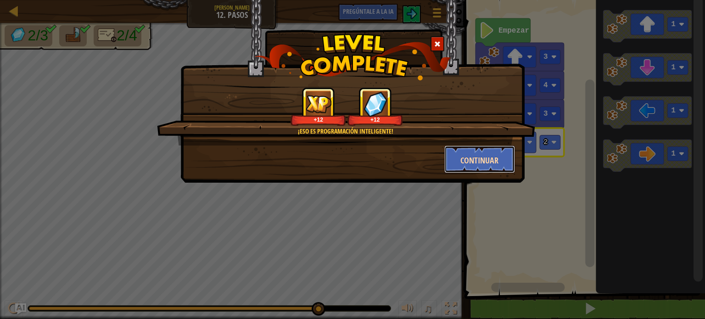
click at [502, 157] on button "Continuar" at bounding box center [479, 159] width 71 height 28
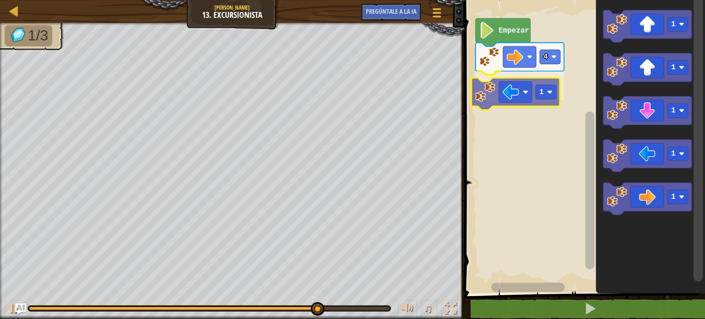
click at [489, 89] on div "Empezar 4 1 1 1 1 1 1 1" at bounding box center [582, 144] width 243 height 298
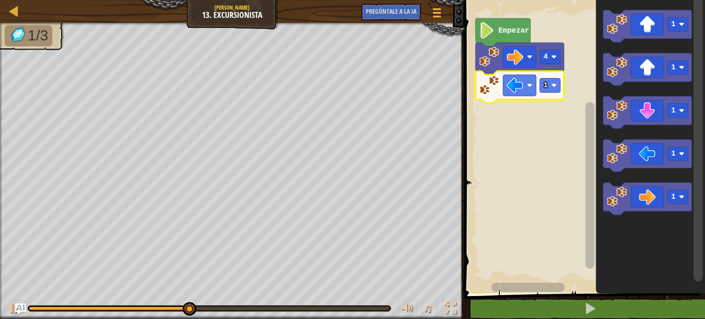
click at [549, 93] on icon "Espacio de trabajo de Blockly" at bounding box center [519, 87] width 89 height 32
click at [556, 83] on rect "Espacio de trabajo de Blockly" at bounding box center [549, 85] width 21 height 14
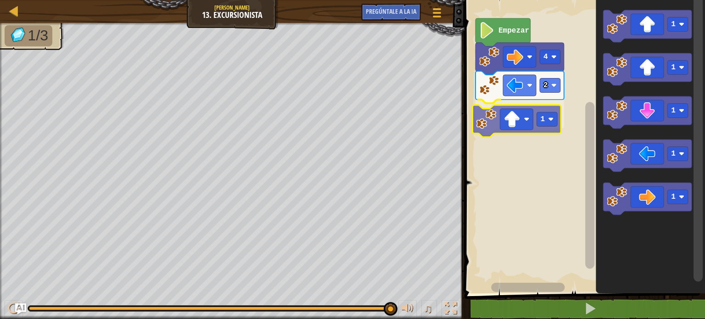
click at [492, 120] on div "Empezar 4 2 1 1 1 1 1 1 1" at bounding box center [582, 144] width 243 height 298
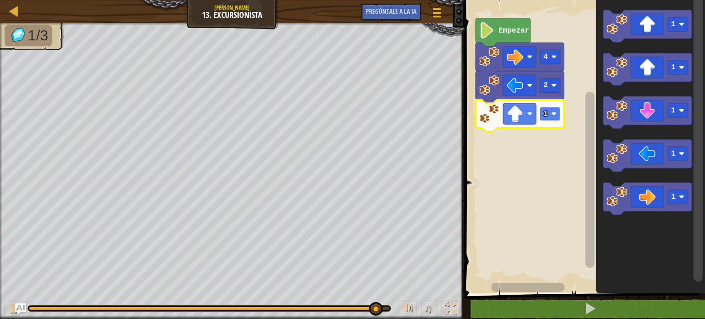
click at [550, 121] on rect "Espacio de trabajo de Blockly" at bounding box center [549, 114] width 21 height 14
click at [554, 115] on image "Espacio de trabajo de Blockly" at bounding box center [554, 114] width 6 height 6
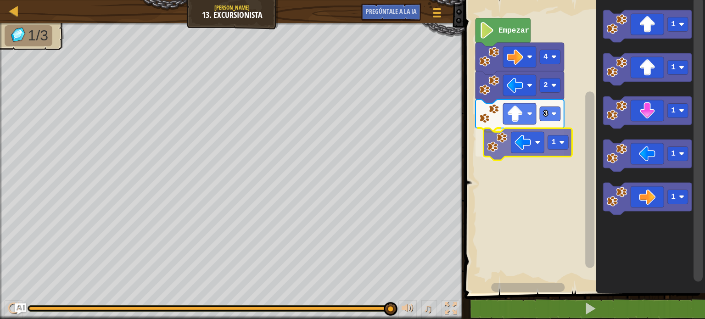
click at [488, 139] on div "Empezar 4 2 3 1 1 1 1 1 1 1" at bounding box center [582, 144] width 243 height 298
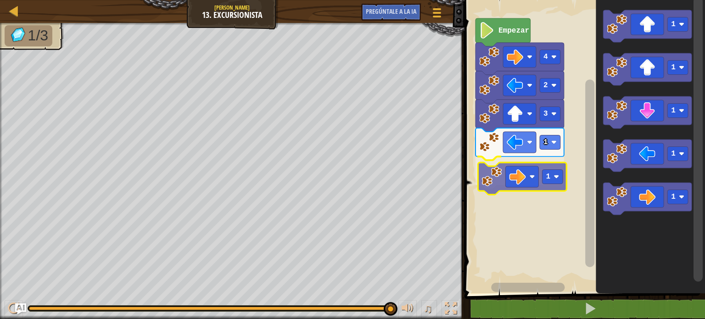
click at [492, 182] on div "Empezar 4 2 3 1 1 1 1 1 1 1 1" at bounding box center [582, 144] width 243 height 298
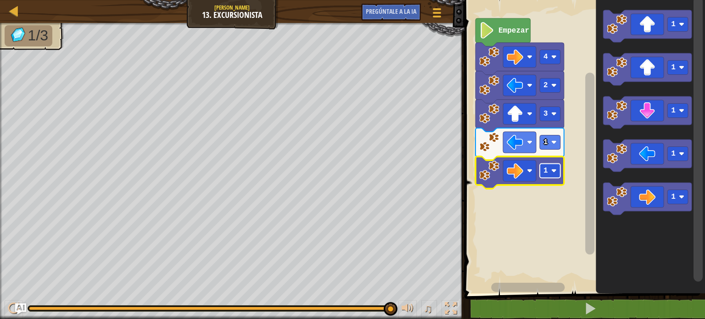
click at [553, 175] on rect "Espacio de trabajo de Blockly" at bounding box center [549, 171] width 21 height 14
click at [524, 172] on rect "Espacio de trabajo de Blockly" at bounding box center [519, 170] width 33 height 21
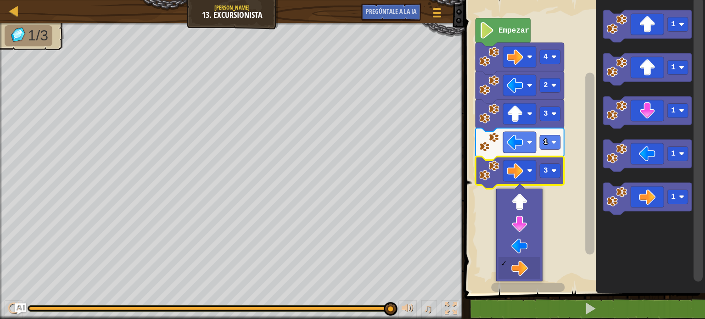
click at [551, 219] on rect "Espacio de trabajo de Blockly" at bounding box center [582, 144] width 243 height 298
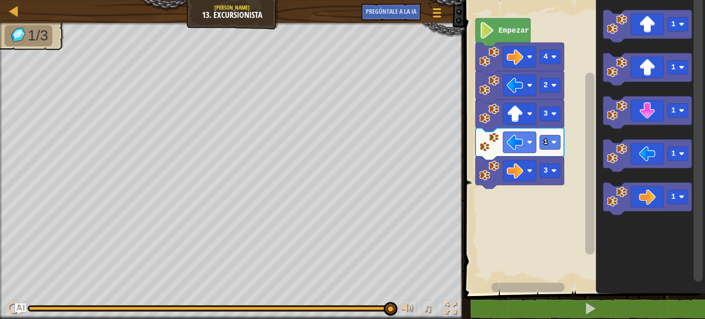
click at [521, 28] on text "Empezar" at bounding box center [513, 31] width 31 height 8
click at [530, 136] on rect "Espacio de trabajo de Blockly" at bounding box center [519, 142] width 33 height 21
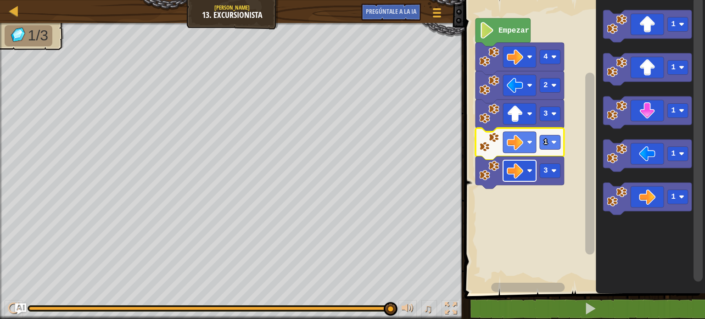
click at [527, 176] on rect "Espacio de trabajo de Blockly" at bounding box center [519, 170] width 33 height 21
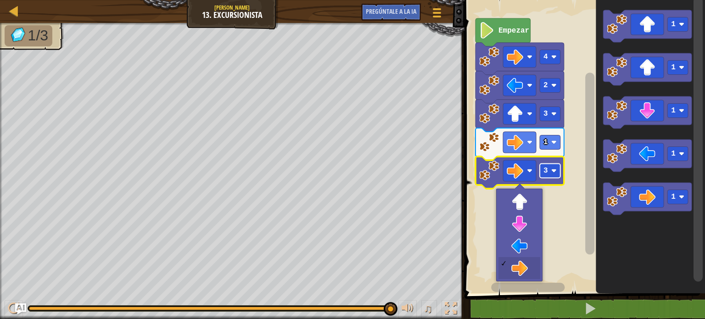
click at [559, 175] on rect "Espacio de trabajo de Blockly" at bounding box center [549, 171] width 21 height 14
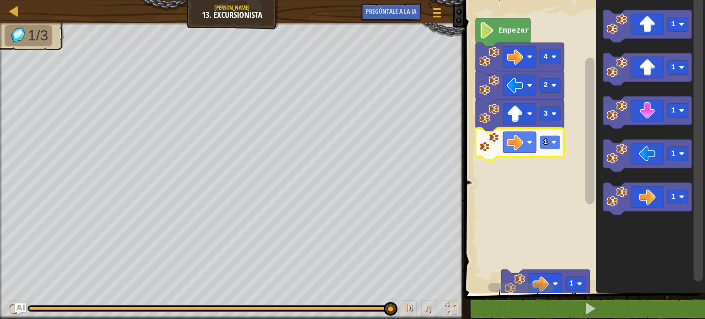
click at [553, 143] on image "Espacio de trabajo de Blockly" at bounding box center [554, 142] width 6 height 6
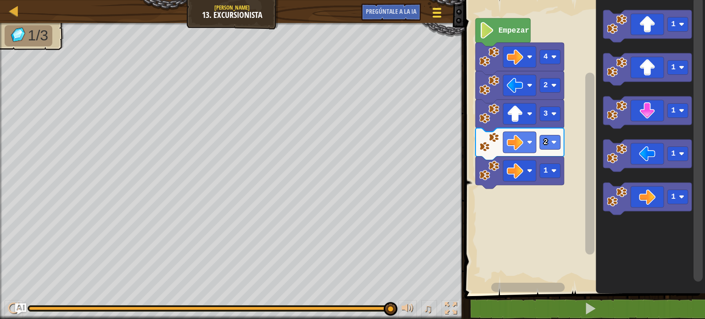
click at [440, 14] on div at bounding box center [436, 12] width 12 height 13
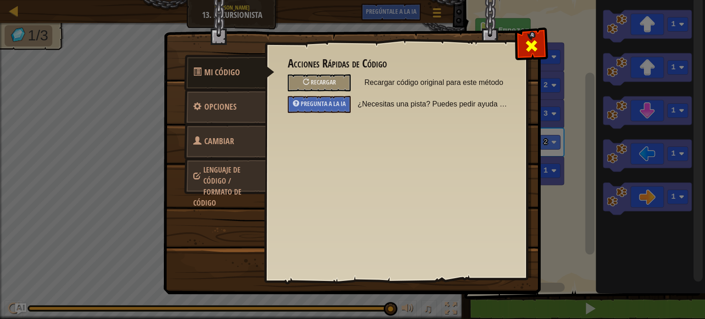
click at [524, 42] on span at bounding box center [531, 46] width 15 height 15
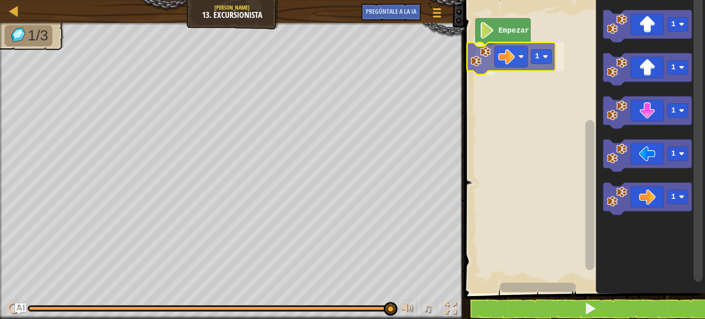
click at [496, 58] on div "Empezar 1 1 1 1 1 1 1" at bounding box center [582, 144] width 243 height 298
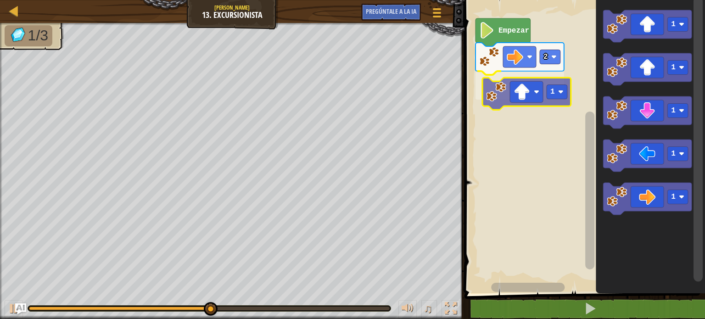
click at [491, 98] on div "Empezar 2 1 1 1 1 1 1 1" at bounding box center [582, 144] width 243 height 298
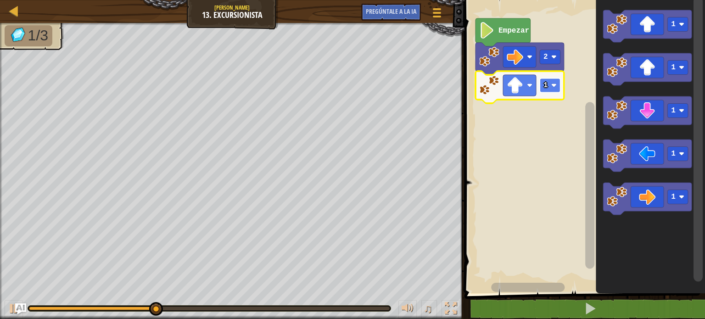
click at [544, 84] on text "1" at bounding box center [545, 85] width 5 height 8
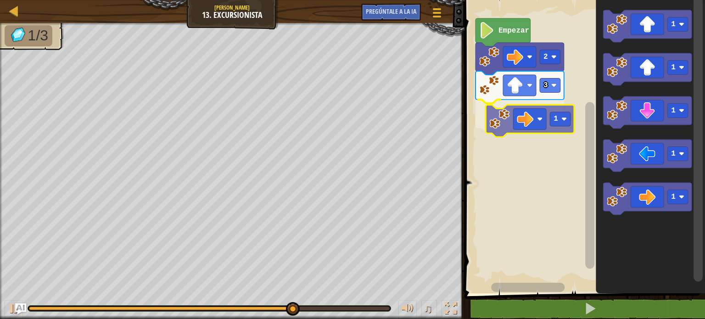
click at [497, 125] on div "Empezar 2 3 1 1 1 1 1 1 1" at bounding box center [582, 144] width 243 height 298
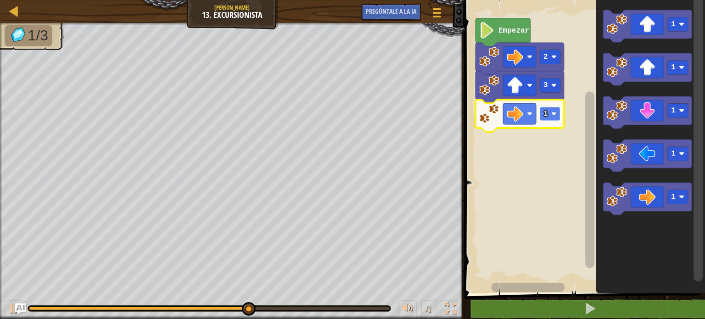
click at [545, 112] on text "1" at bounding box center [545, 114] width 5 height 8
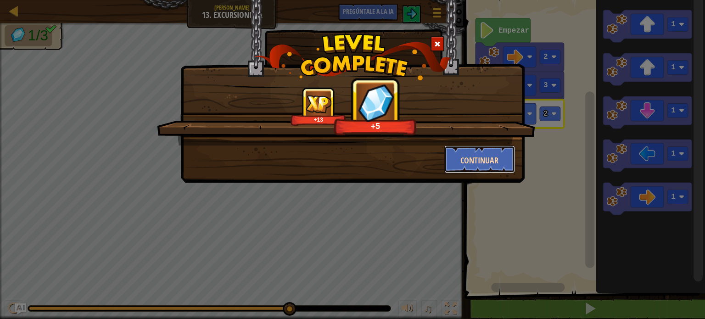
click at [503, 150] on button "Continuar" at bounding box center [479, 159] width 71 height 28
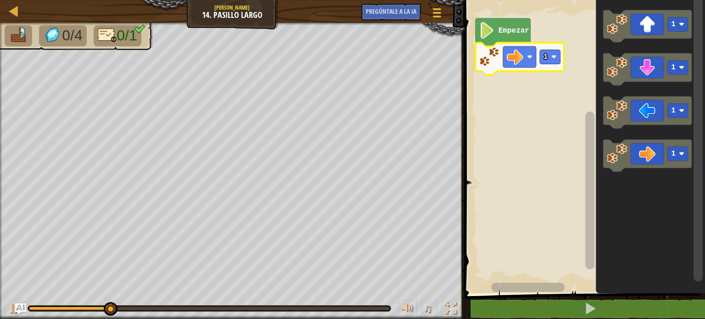
click at [558, 64] on icon "Espacio de trabajo de Blockly" at bounding box center [519, 59] width 89 height 32
click at [545, 58] on text "1" at bounding box center [545, 57] width 5 height 8
click at [550, 55] on rect "Espacio de trabajo de Blockly" at bounding box center [549, 57] width 21 height 14
click at [547, 56] on text "4" at bounding box center [545, 57] width 5 height 8
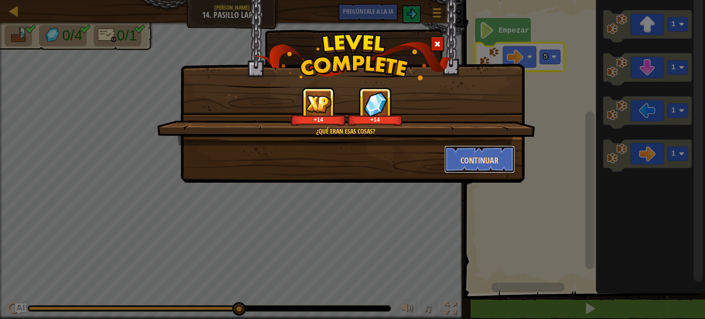
click at [488, 152] on button "Continuar" at bounding box center [479, 159] width 71 height 28
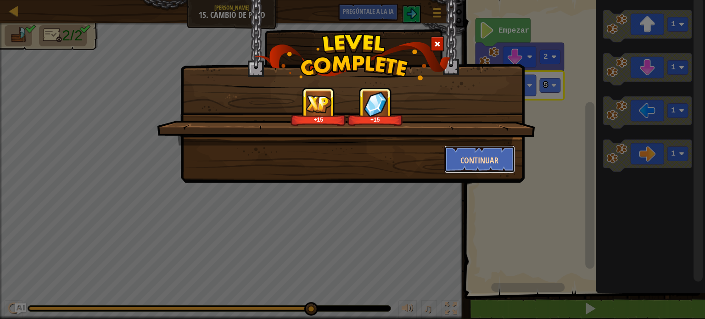
click at [488, 150] on button "Continuar" at bounding box center [479, 159] width 71 height 28
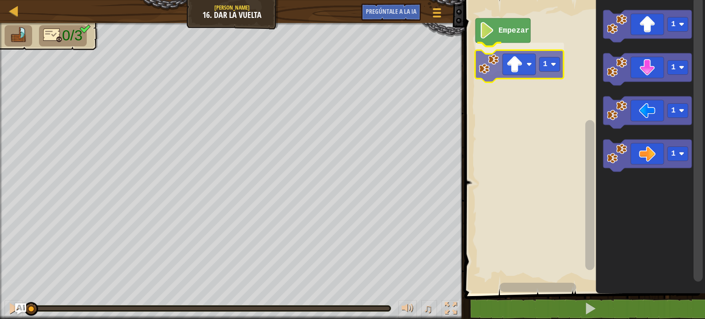
click at [500, 65] on div "Empezar 1 1 1 1 1 1" at bounding box center [582, 144] width 243 height 298
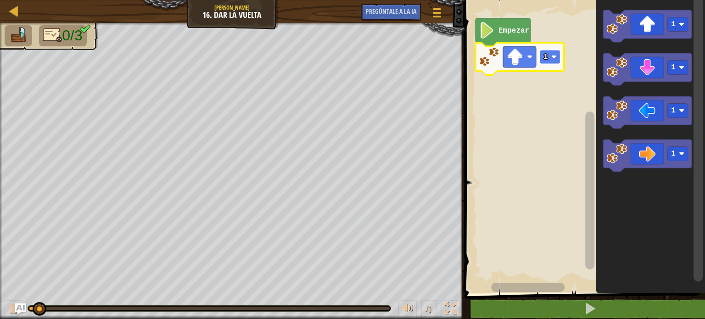
click at [549, 62] on rect "Espacio de trabajo de Blockly" at bounding box center [549, 57] width 21 height 14
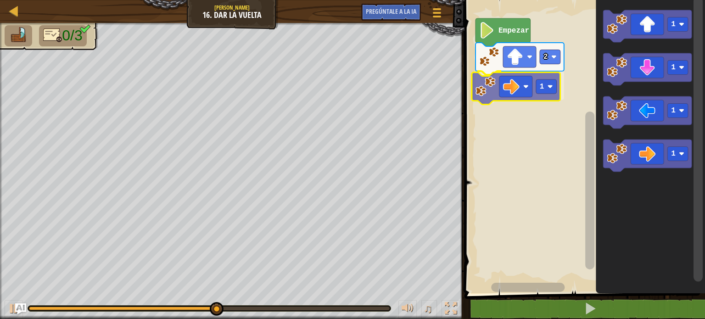
click at [483, 82] on div "Empezar 2 1 1 1 1 1 1" at bounding box center [582, 144] width 243 height 298
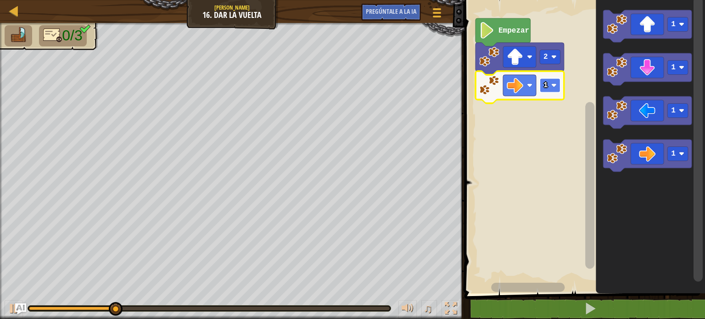
click at [544, 86] on text "1" at bounding box center [545, 85] width 5 height 8
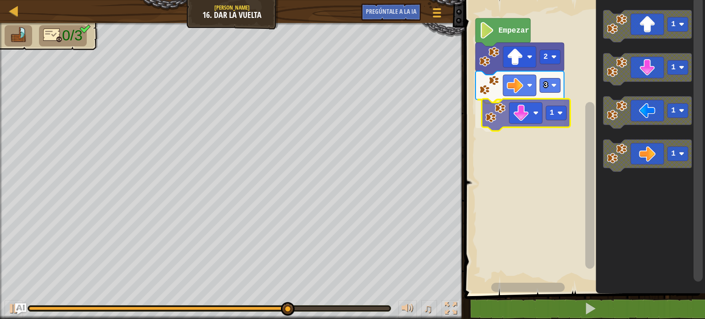
click at [494, 130] on div "Empezar 2 3 1 1 1 1 1 1" at bounding box center [582, 144] width 243 height 298
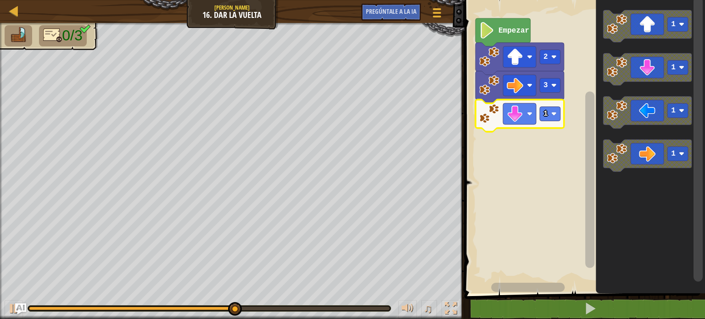
click at [551, 122] on icon "Espacio de trabajo de Blockly" at bounding box center [519, 116] width 89 height 32
click at [550, 111] on rect "Espacio de trabajo de Blockly" at bounding box center [549, 114] width 21 height 14
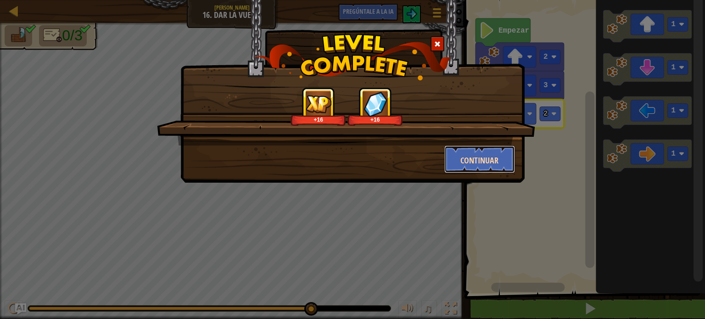
click at [491, 157] on font "Continuar" at bounding box center [479, 160] width 38 height 11
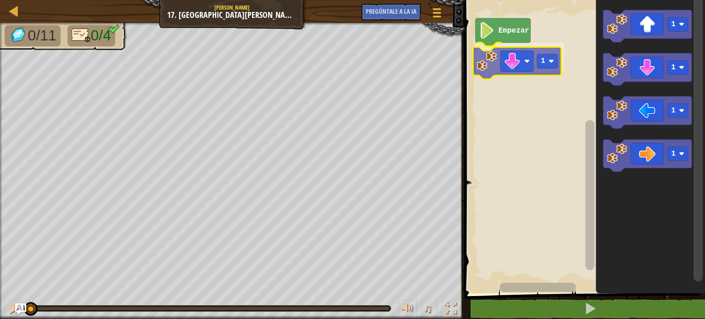
click at [484, 55] on div "Empezar 1 1 1 1 1 1" at bounding box center [582, 144] width 243 height 298
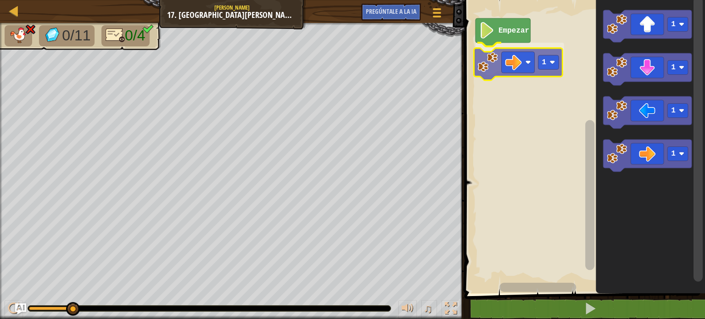
click at [502, 67] on div "Empezar 1 1 1 1 1 1" at bounding box center [582, 144] width 243 height 298
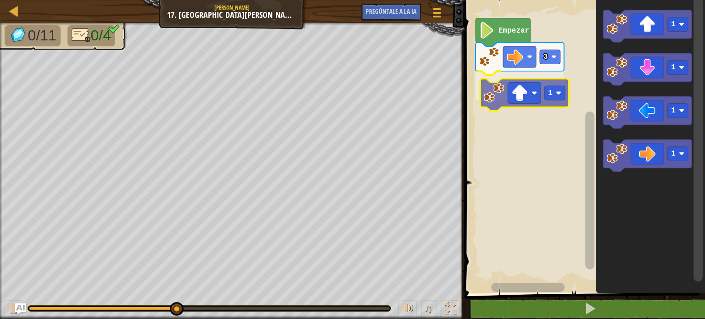
click at [490, 100] on div "Empezar 3 1 1 1 1 1 1" at bounding box center [582, 144] width 243 height 298
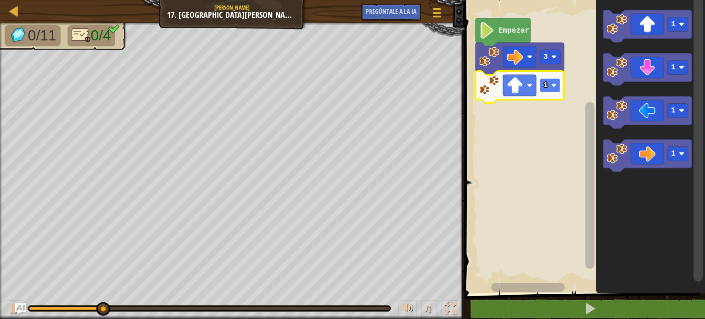
click at [550, 86] on rect "Espacio de trabajo de Blockly" at bounding box center [549, 85] width 21 height 14
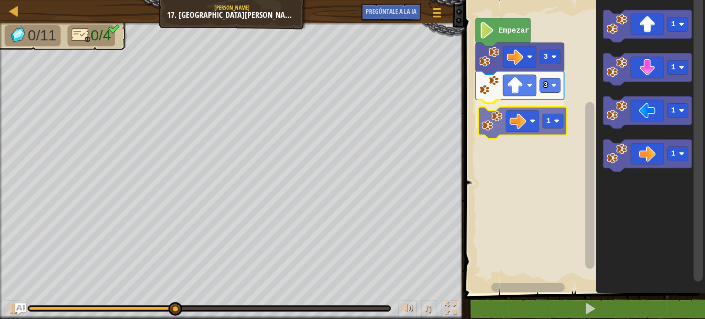
click at [481, 118] on div "Empezar 3 3 1 1 1 1 1 1" at bounding box center [582, 144] width 243 height 298
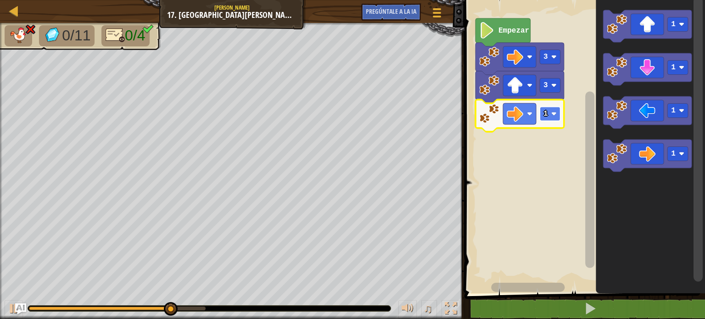
click at [558, 118] on rect "Espacio de trabajo de Blockly" at bounding box center [549, 114] width 21 height 14
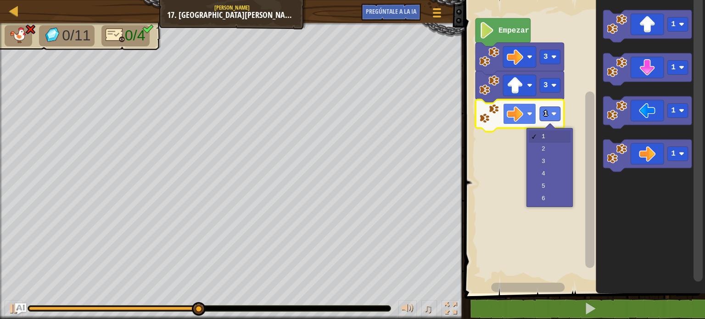
click at [526, 110] on rect "Espacio de trabajo de Blockly" at bounding box center [519, 113] width 33 height 21
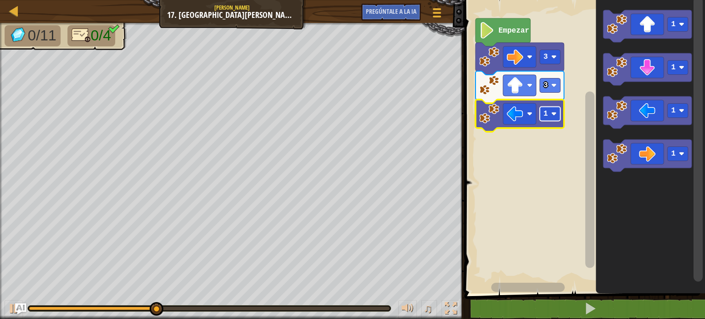
click at [548, 111] on rect "Espacio de trabajo de Blockly" at bounding box center [549, 114] width 21 height 14
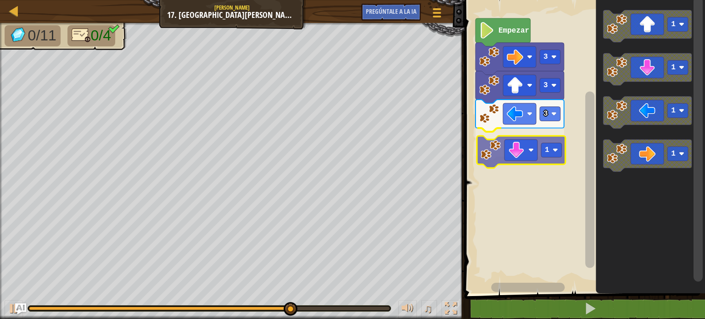
click at [506, 160] on div "Empezar 3 3 3 1 1 1 1 1 1" at bounding box center [582, 144] width 243 height 298
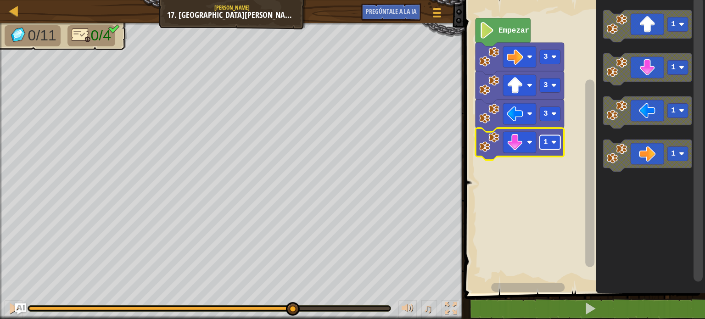
click at [553, 143] on image "Espacio de trabajo de Blockly" at bounding box center [554, 142] width 6 height 6
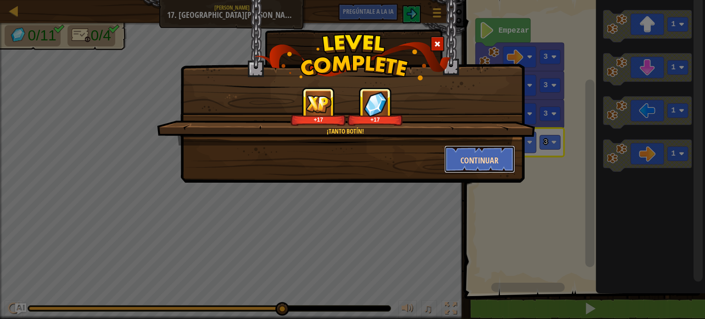
click at [492, 156] on font "Continuar" at bounding box center [479, 160] width 38 height 11
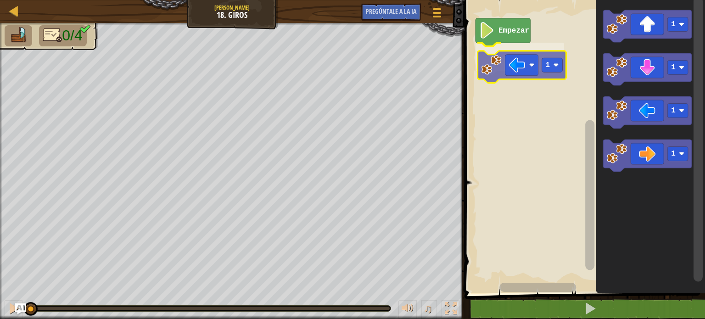
click at [483, 62] on div "Empezar 1 1 1 1 1 1" at bounding box center [582, 144] width 243 height 298
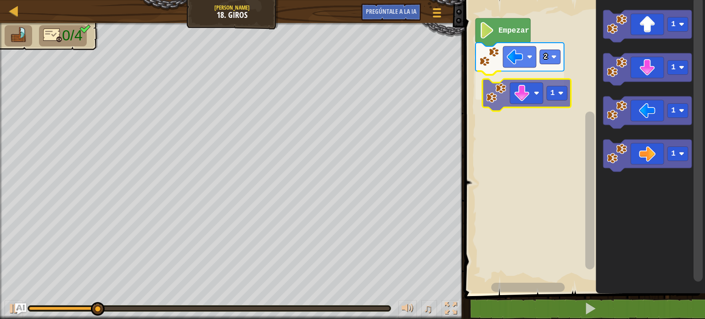
click at [483, 97] on div "Empezar 2 1 1 1 1 1 1" at bounding box center [582, 144] width 243 height 298
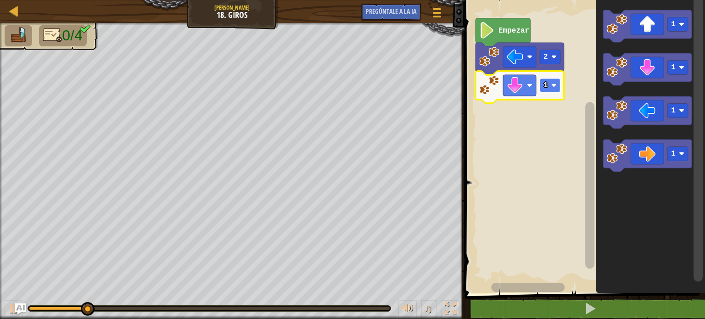
click at [553, 86] on image "Espacio de trabajo de Blockly" at bounding box center [554, 86] width 6 height 6
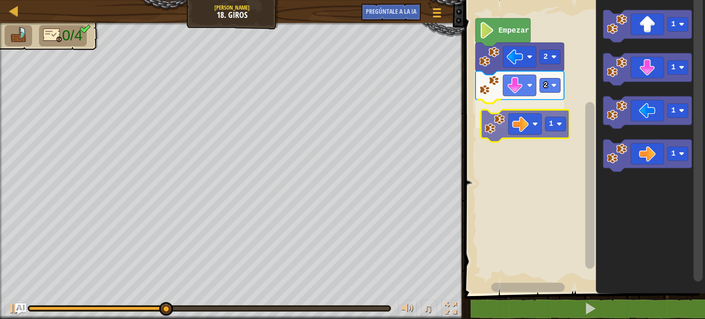
click at [493, 133] on div "Empezar 2 2 1 1 1 1 1 1" at bounding box center [582, 144] width 243 height 298
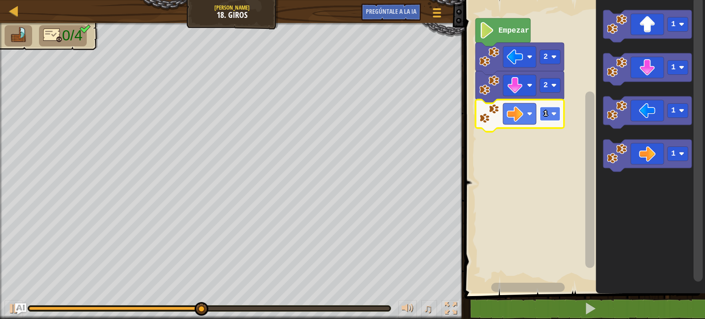
click at [546, 118] on rect "Espacio de trabajo de Blockly" at bounding box center [549, 114] width 21 height 14
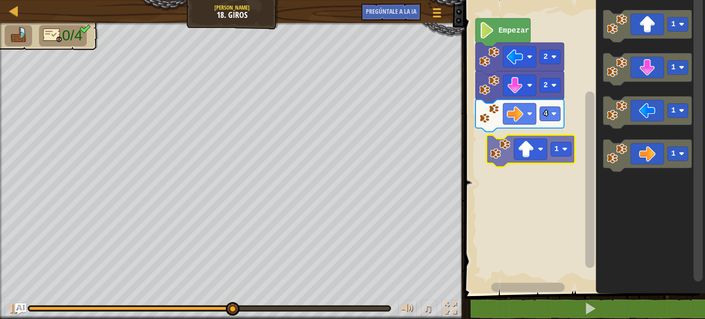
click at [494, 148] on div "Empezar 2 2 4 1 1 1 1 1" at bounding box center [582, 144] width 243 height 298
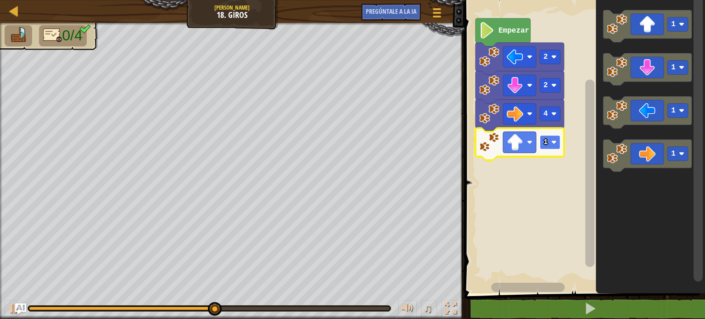
click at [547, 143] on rect "Espacio de trabajo de Blockly" at bounding box center [549, 142] width 21 height 14
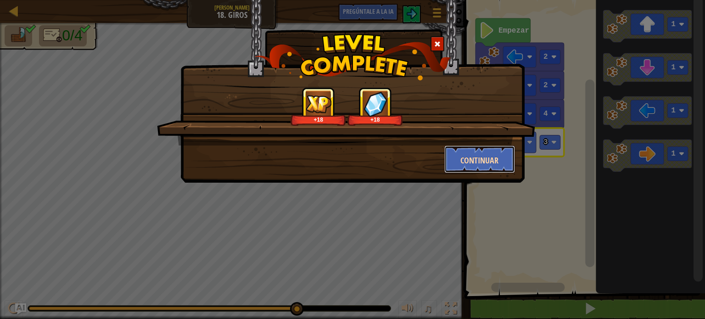
click at [510, 158] on button "Continuar" at bounding box center [479, 159] width 71 height 28
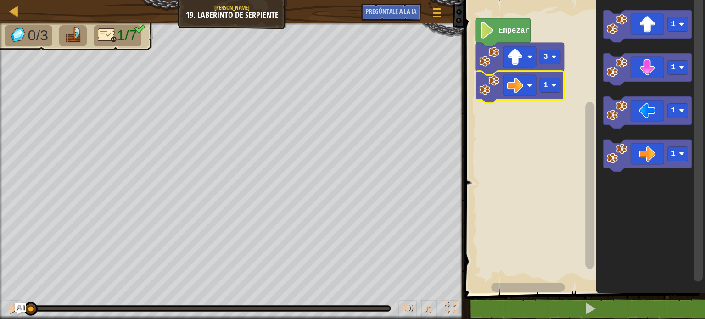
click at [557, 89] on rect "Espacio de trabajo de Blockly" at bounding box center [549, 85] width 21 height 14
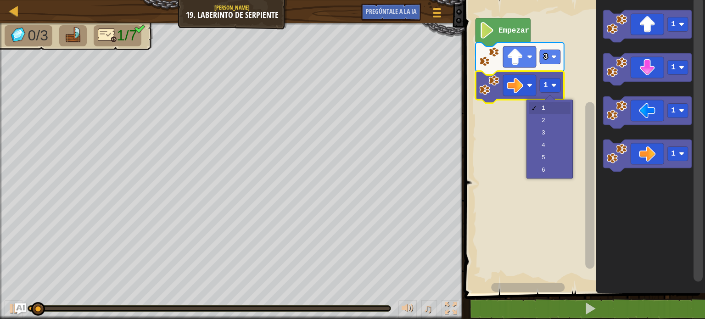
click at [555, 120] on rect "Espacio de trabajo de Blockly" at bounding box center [582, 144] width 243 height 298
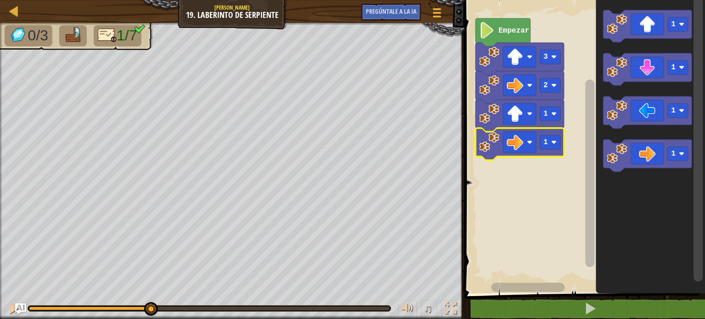
click at [551, 139] on rect "Espacio de trabajo de Blockly" at bounding box center [549, 142] width 21 height 14
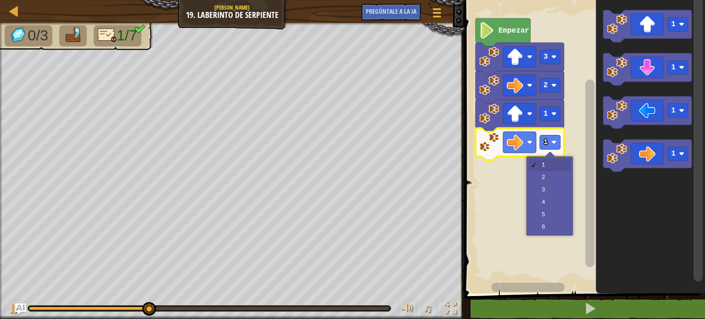
click at [554, 178] on rect "Espacio de trabajo de Blockly" at bounding box center [582, 144] width 243 height 298
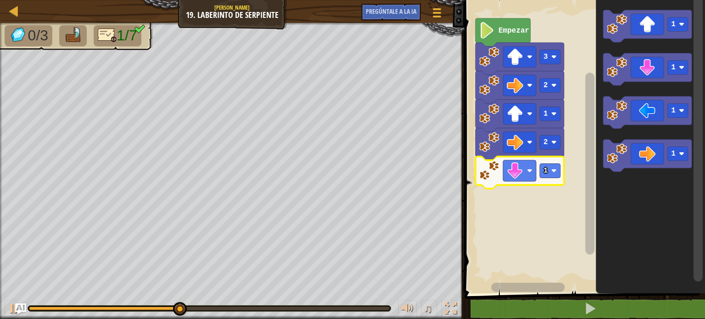
click at [552, 169] on image "Espacio de trabajo de Blockly" at bounding box center [554, 171] width 6 height 6
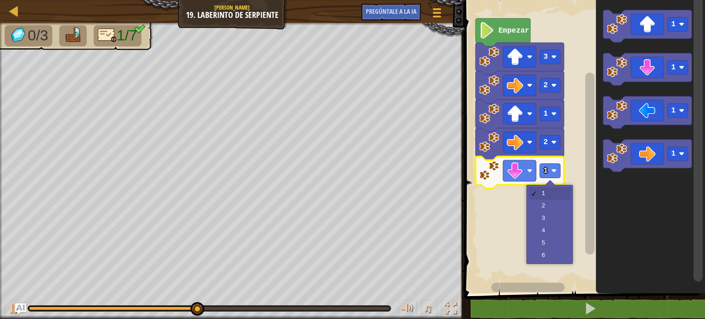
click at [554, 204] on rect "Espacio de trabajo de Blockly" at bounding box center [582, 144] width 243 height 298
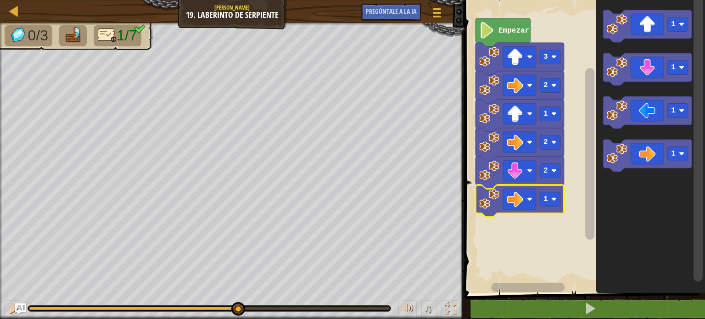
click at [554, 200] on image "Espacio de trabajo de Blockly" at bounding box center [554, 199] width 6 height 6
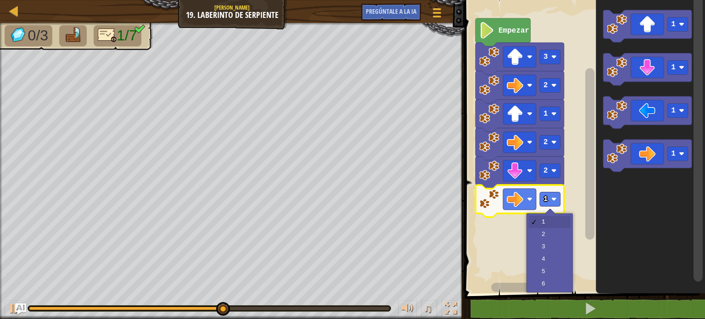
click at [554, 232] on rect "Espacio de trabajo de Blockly" at bounding box center [582, 144] width 243 height 298
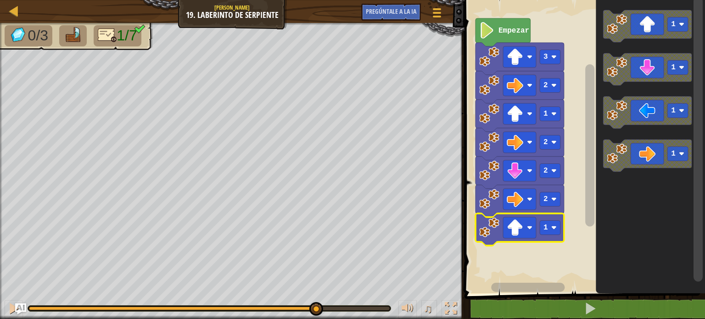
click at [552, 224] on rect "Espacio de trabajo de Blockly" at bounding box center [549, 228] width 21 height 14
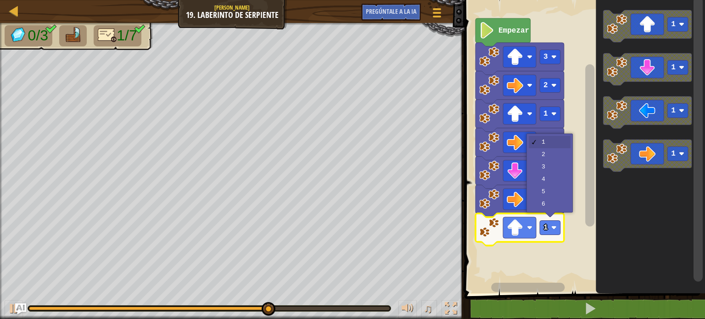
click at [555, 163] on icon "Espacio de trabajo de Blockly" at bounding box center [519, 172] width 89 height 32
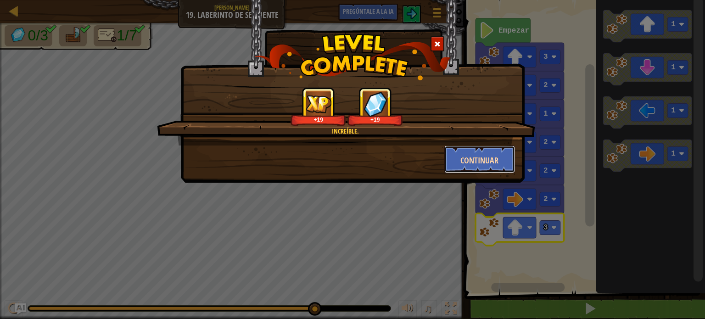
click at [490, 169] on button "Continuar" at bounding box center [479, 159] width 71 height 28
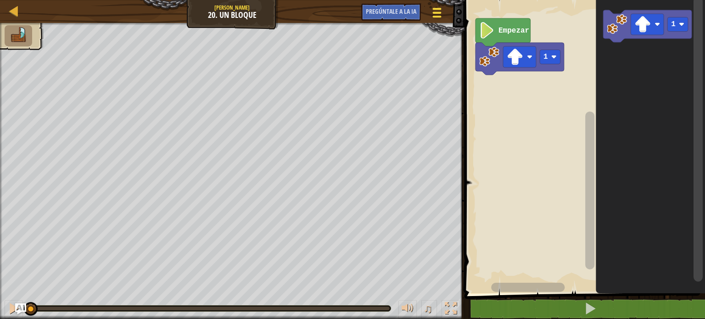
click at [432, 17] on span at bounding box center [436, 17] width 9 height 2
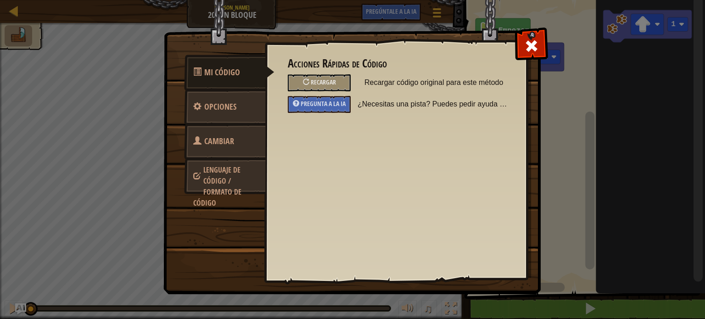
click at [315, 11] on img at bounding box center [355, 130] width 384 height 328
click at [550, 43] on div "Mi código Opciones Cambiar héroe Lenguaje de código / Formato de código Accione…" at bounding box center [352, 159] width 705 height 319
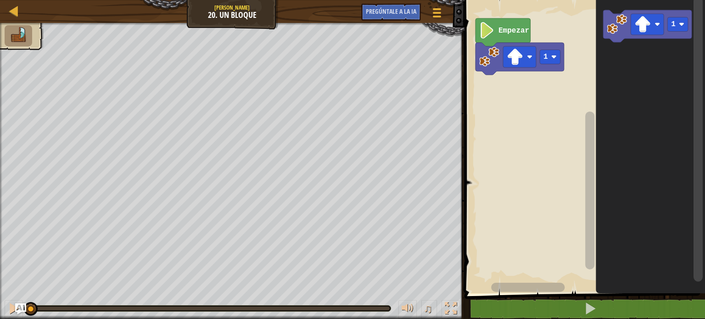
click at [235, 7] on div "Mapa Júnior 20. Un bloque Menú del Juego Pregúntale a la IA" at bounding box center [232, 11] width 464 height 23
click at [222, 15] on div "Mapa Júnior 20. Un bloque Menú del Juego Pregúntale a la IA" at bounding box center [232, 11] width 464 height 23
click at [202, 15] on div "Mapa Júnior 20. Un bloque Menú del Juego Pregúntale a la IA" at bounding box center [232, 11] width 464 height 23
click at [640, 63] on icon "Espacio de trabajo de Blockly" at bounding box center [649, 144] width 109 height 298
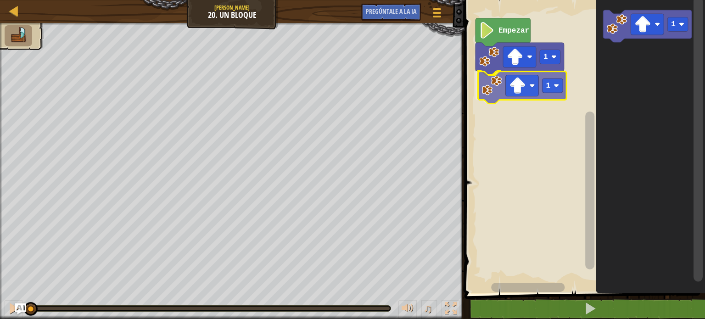
click at [495, 100] on div "1 1 Empezar 1 1" at bounding box center [582, 144] width 243 height 298
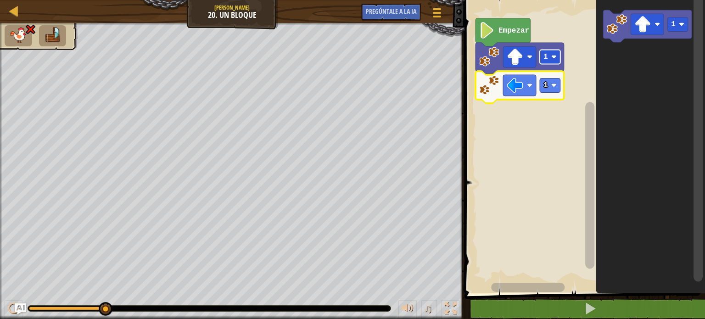
click at [551, 58] on image "Espacio de trabajo de Blockly" at bounding box center [554, 57] width 6 height 6
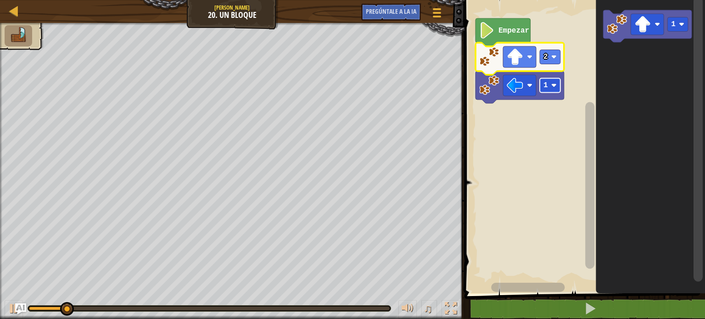
click at [547, 91] on rect "Espacio de trabajo de Blockly" at bounding box center [549, 85] width 21 height 14
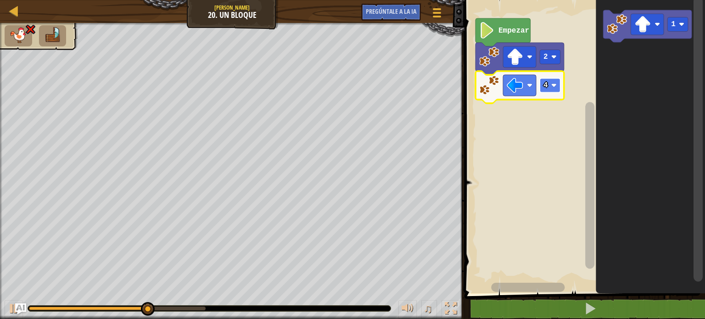
click at [550, 90] on rect "Espacio de trabajo de Blockly" at bounding box center [549, 85] width 21 height 14
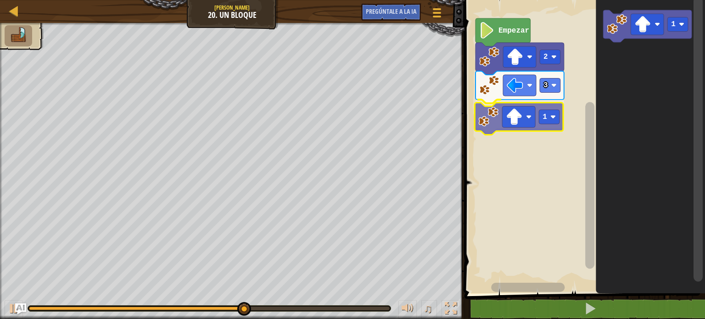
click at [491, 115] on div "Empezar 2 3 1 1 1" at bounding box center [582, 144] width 243 height 298
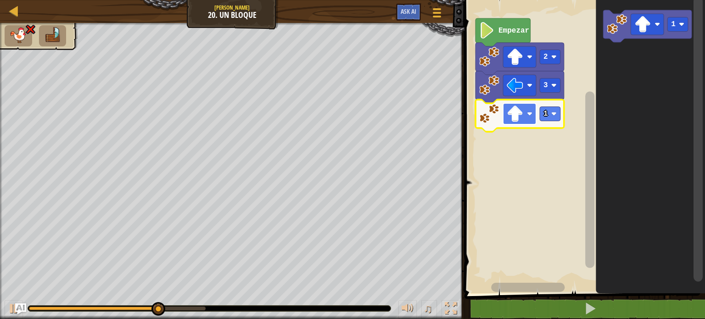
click at [514, 117] on image "Espacio de trabajo de Blockly" at bounding box center [514, 114] width 17 height 17
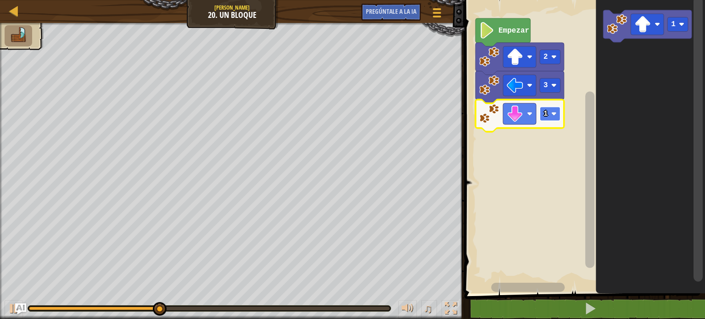
click at [550, 113] on rect "Espacio de trabajo de Blockly" at bounding box center [549, 114] width 21 height 14
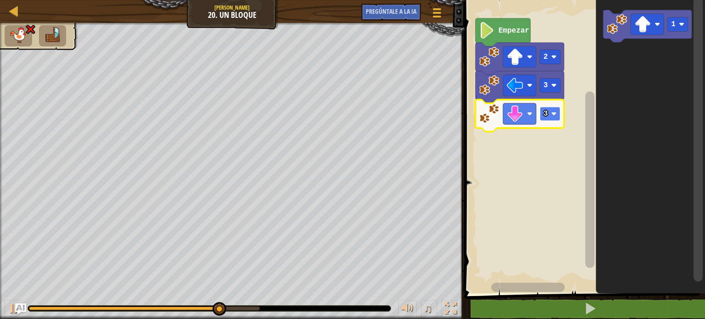
click at [543, 111] on text "3" at bounding box center [545, 114] width 5 height 8
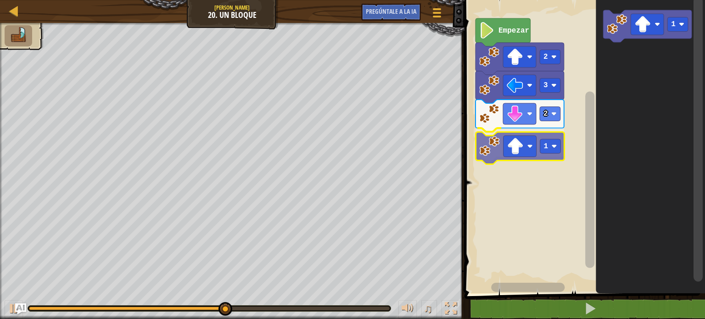
click at [494, 139] on div "Empezar 2 3 2 1 1 1" at bounding box center [582, 144] width 243 height 298
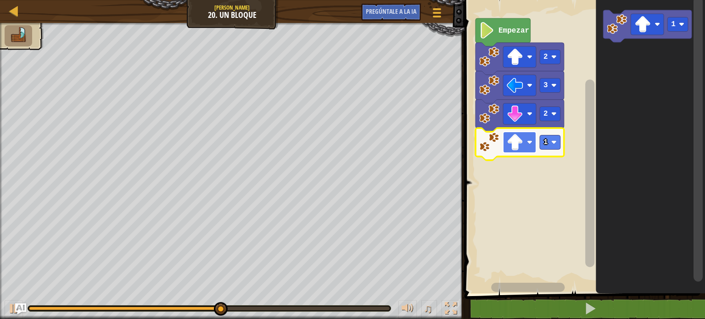
click at [526, 141] on rect "Espacio de trabajo de Blockly" at bounding box center [519, 142] width 33 height 21
